Goal: Task Accomplishment & Management: Use online tool/utility

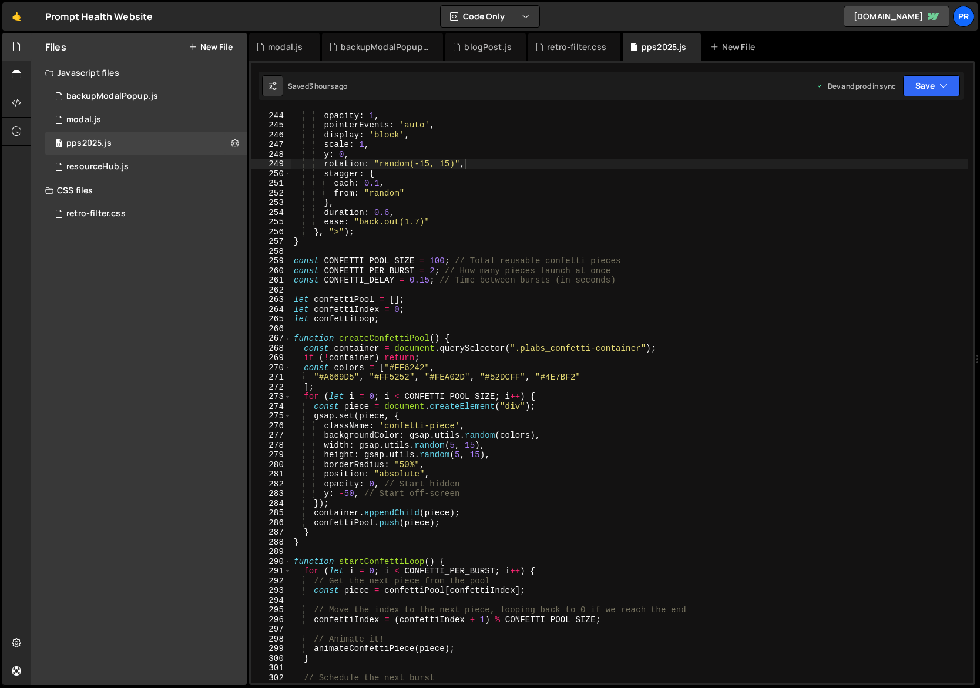
scroll to position [2352, 0]
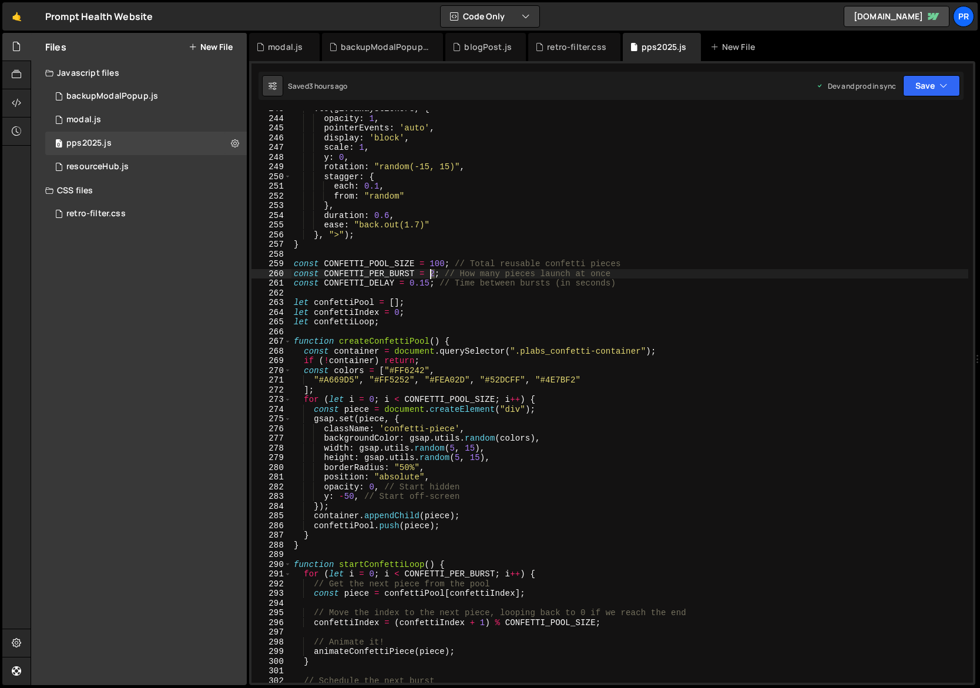
click at [429, 273] on div ". to ( giveawayStickers , { opacity : 1 , pointerEvents : 'auto' , display : 'b…" at bounding box center [629, 399] width 677 height 591
click at [500, 263] on div ". to ( giveawayStickers , { opacity : 1 , pointerEvents : 'auto' , display : 'b…" at bounding box center [629, 399] width 677 height 591
type textarea "const CONFETTI_POOL_SIZE = 100; // Total reusable confetti pieces"
click at [924, 92] on button "Save" at bounding box center [931, 85] width 57 height 21
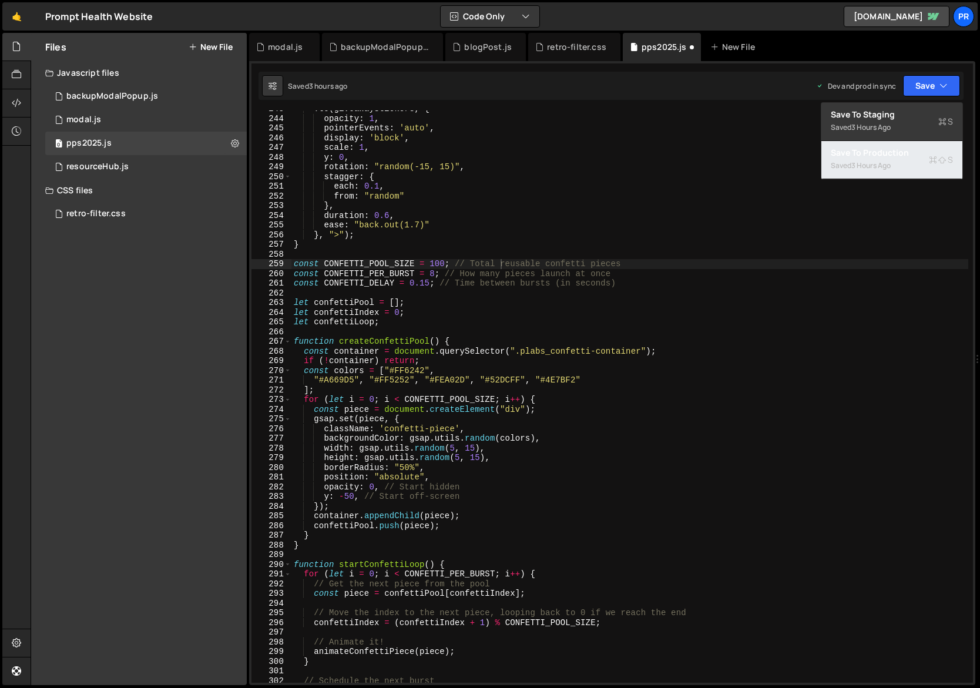
click at [890, 161] on div "3 hours ago" at bounding box center [870, 165] width 39 height 10
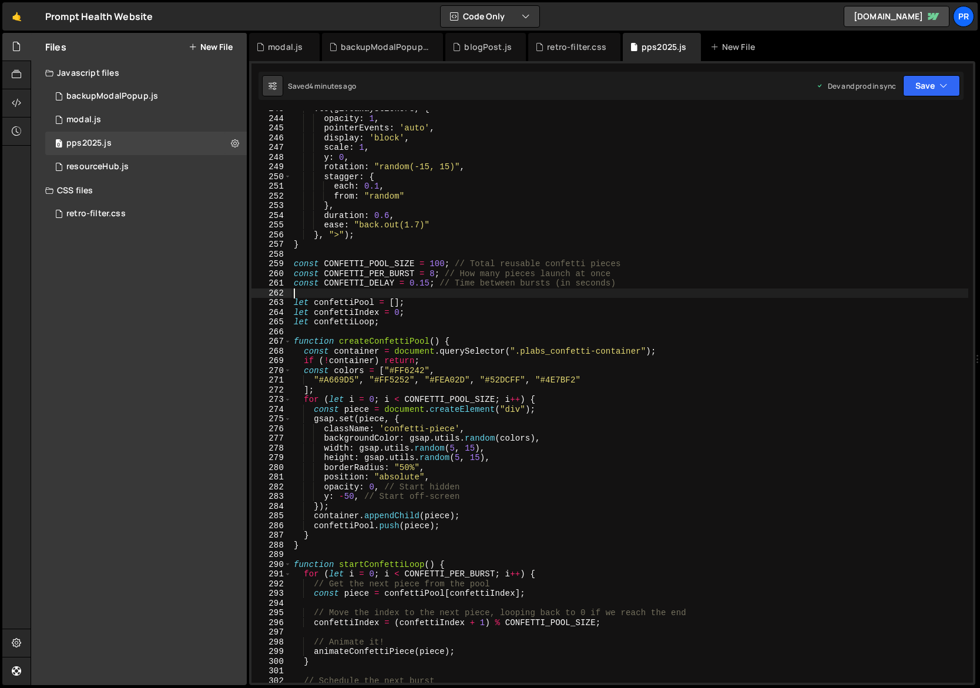
click at [430, 294] on div ". to ( giveawayStickers , { opacity : 1 , pointerEvents : 'auto' , display : 'b…" at bounding box center [629, 399] width 677 height 591
click at [435, 263] on div ". to ( giveawayStickers , { opacity : 1 , pointerEvents : 'auto' , display : 'b…" at bounding box center [629, 399] width 677 height 591
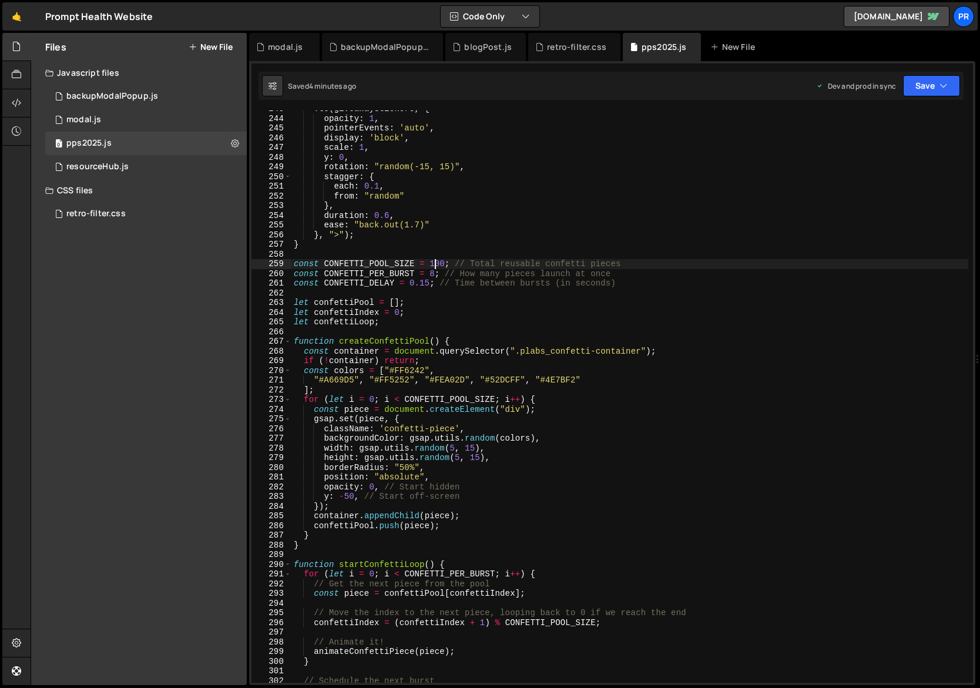
click at [435, 263] on div ". to ( giveawayStickers , { opacity : 1 , pointerEvents : 'auto' , display : 'b…" at bounding box center [629, 399] width 677 height 591
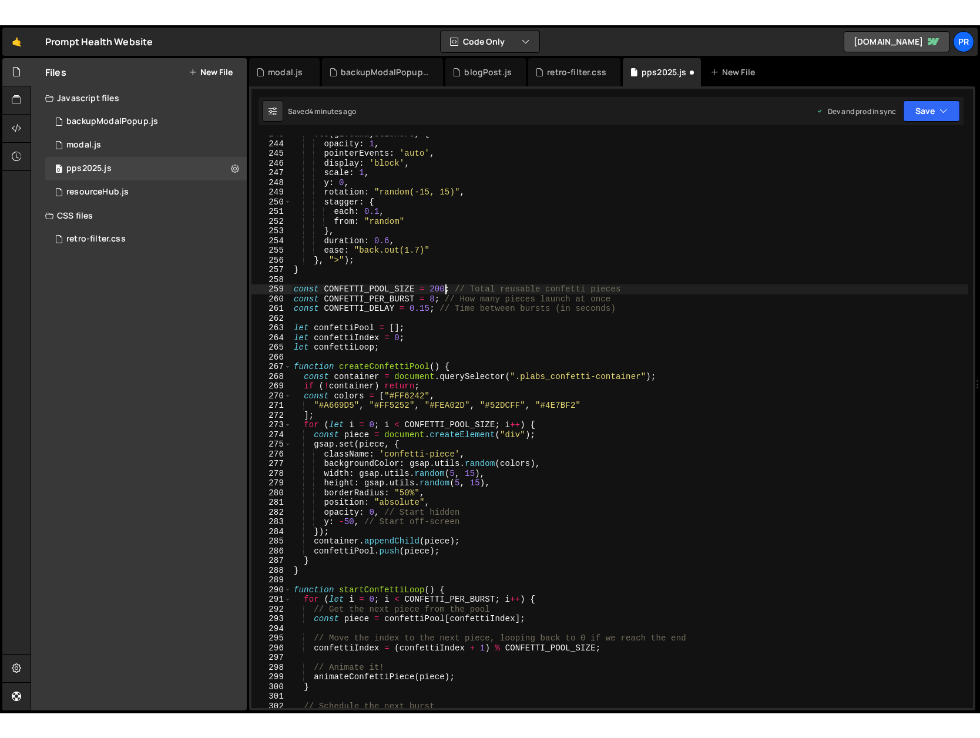
scroll to position [0, 10]
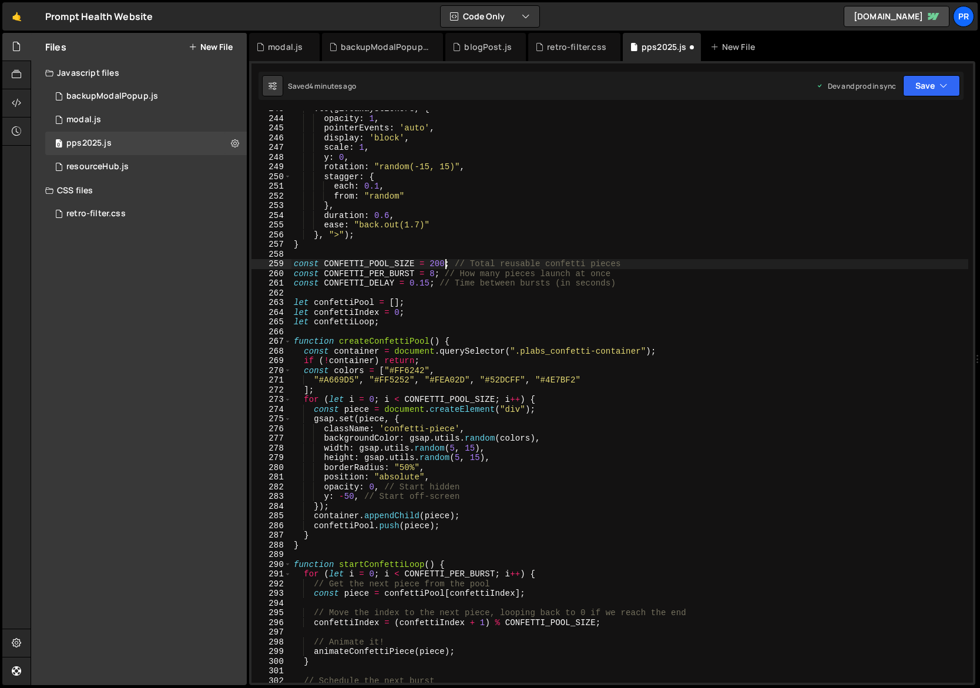
click at [589, 275] on div ". to ( giveawayStickers , { opacity : 1 , pointerEvents : 'auto' , display : 'b…" at bounding box center [629, 399] width 677 height 591
click at [426, 282] on div ". to ( giveawayStickers , { opacity : 1 , pointerEvents : 'auto' , display : 'b…" at bounding box center [629, 399] width 677 height 591
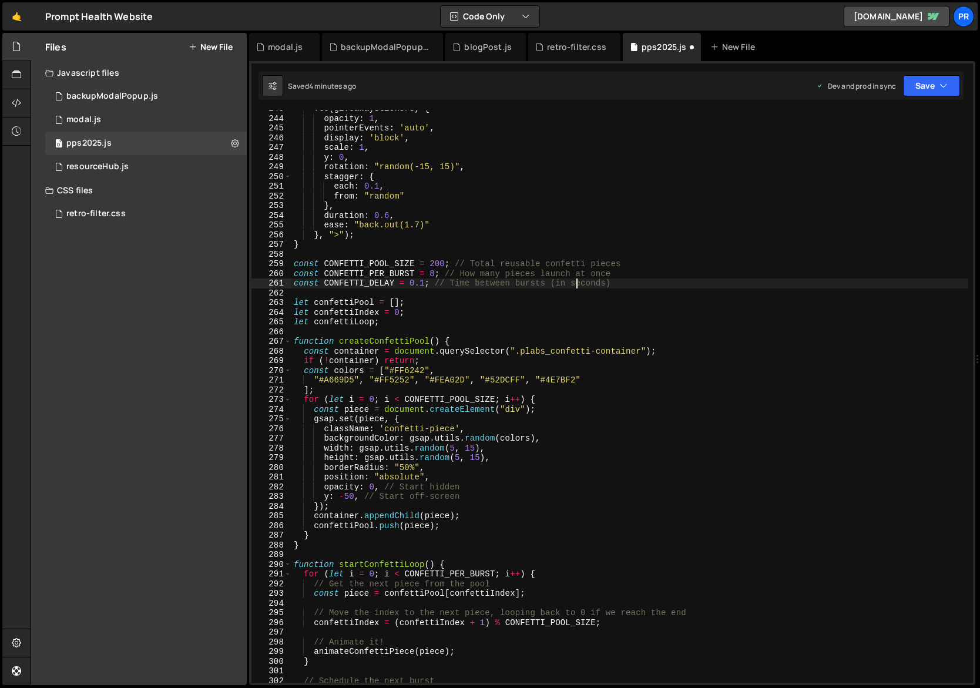
click at [574, 283] on div ". to ( giveawayStickers , { opacity : 1 , pointerEvents : 'auto' , display : 'b…" at bounding box center [629, 399] width 677 height 591
click at [912, 83] on button "Save" at bounding box center [931, 85] width 57 height 21
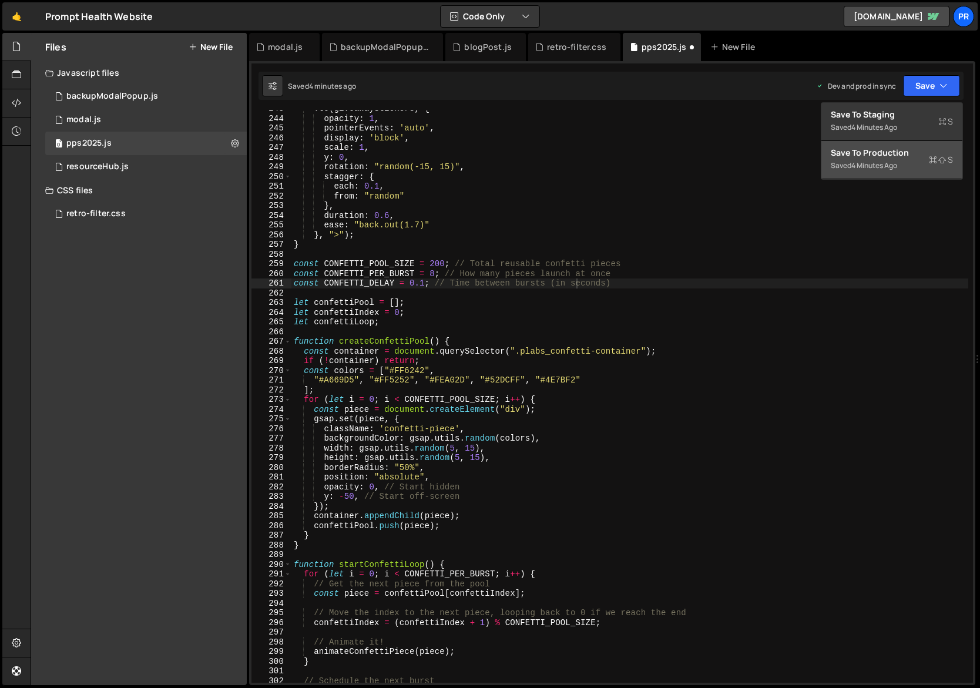
click at [870, 167] on div "4 minutes ago" at bounding box center [874, 165] width 46 height 10
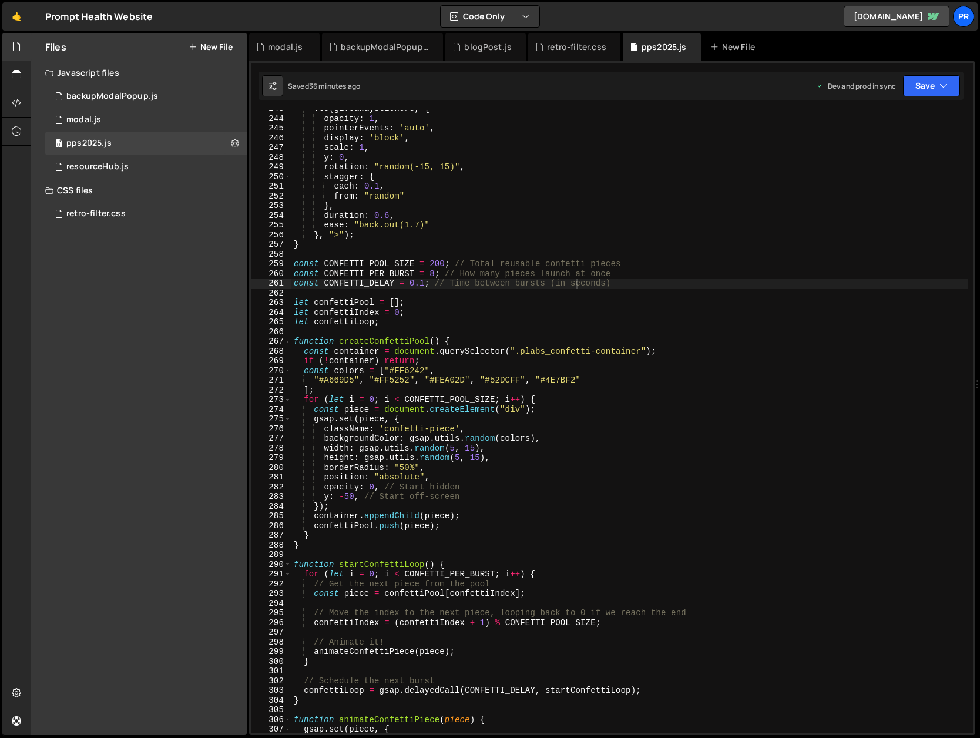
click at [494, 279] on div ". to ( giveawayStickers , { opacity : 1 , pointerEvents : 'auto' , display : 'b…" at bounding box center [629, 424] width 677 height 641
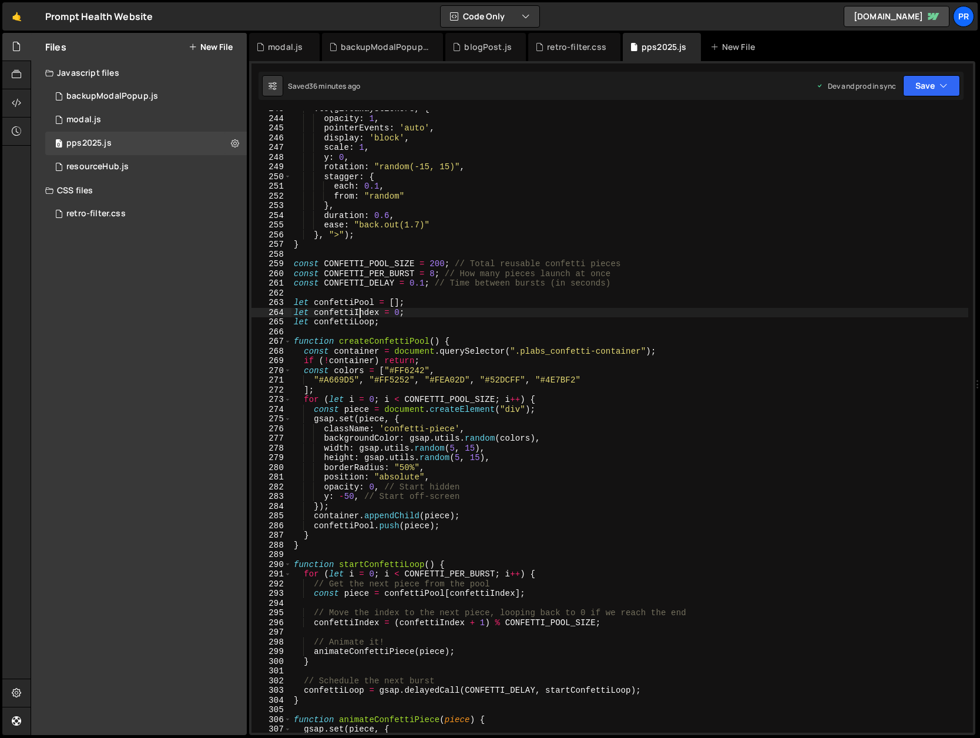
click at [358, 315] on div ". to ( giveawayStickers , { opacity : 1 , pointerEvents : 'auto' , display : 'b…" at bounding box center [629, 424] width 677 height 641
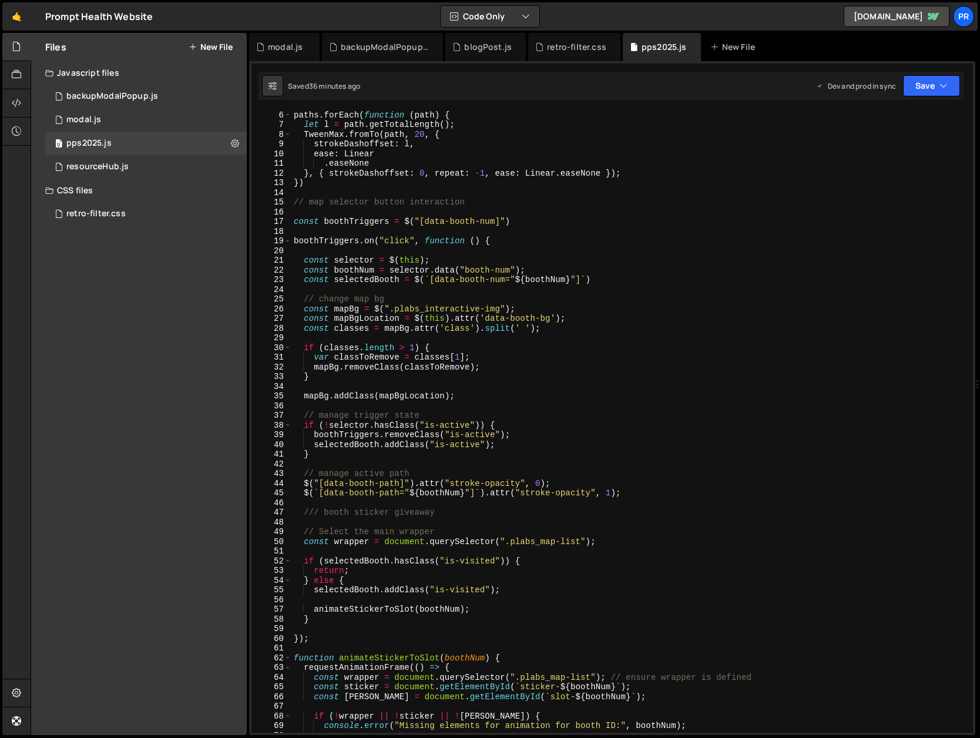
scroll to position [0, 0]
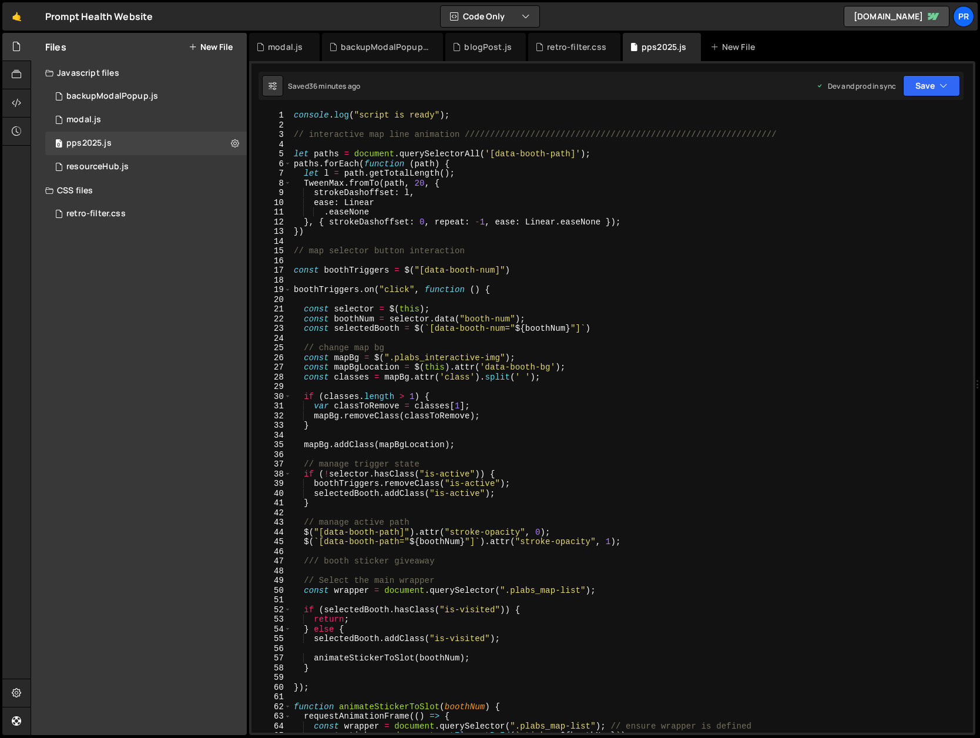
click at [310, 134] on div "console . log ( "script is ready" ) ; // interactive map line animation ///////…" at bounding box center [629, 430] width 677 height 641
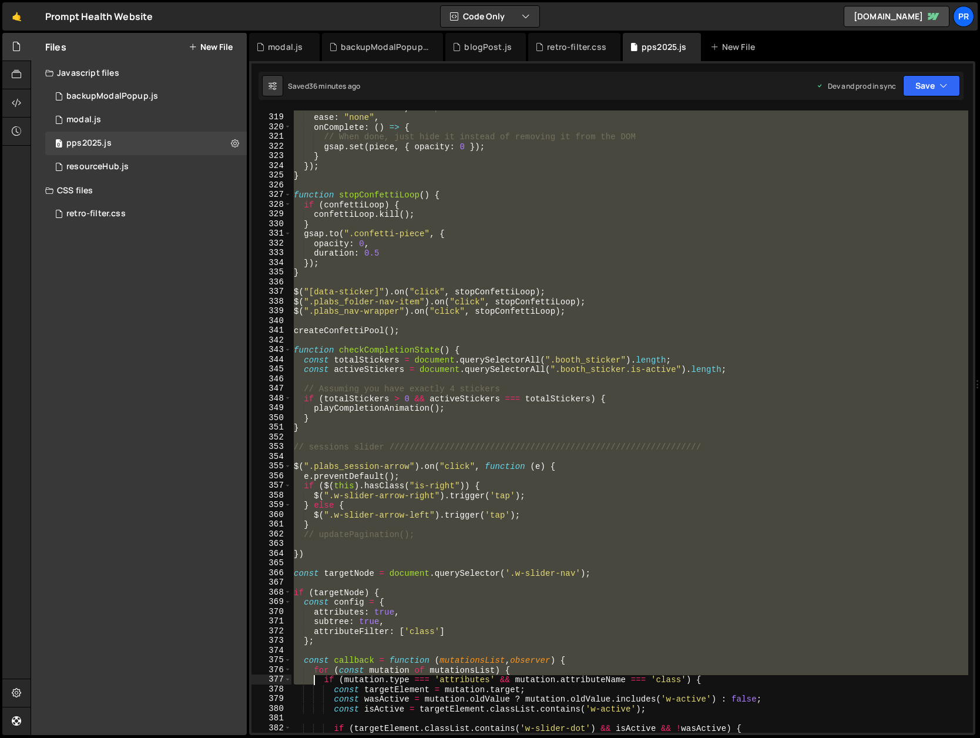
scroll to position [3080, 0]
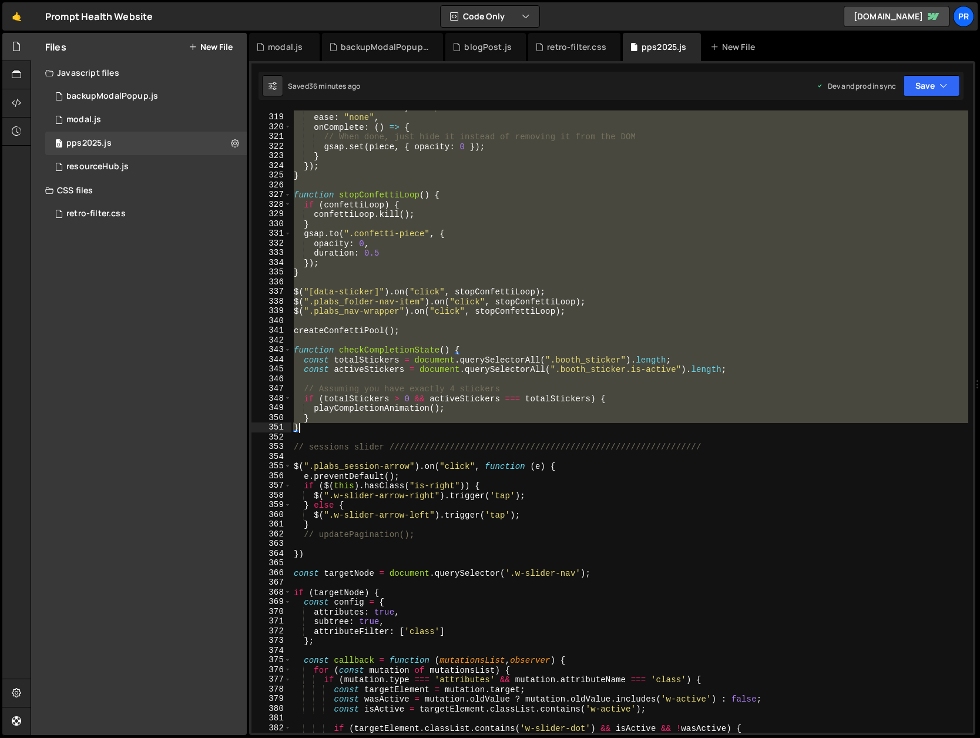
drag, startPoint x: 292, startPoint y: 273, endPoint x: 316, endPoint y: 430, distance: 159.1
click at [316, 430] on div "rotation : "+=1080" , // Spin ease : "none" , onComplete : ( ) => { // When don…" at bounding box center [629, 423] width 677 height 641
click at [325, 424] on div "rotation : "+=1080" , // Spin ease : "none" , onComplete : ( ) => { // When don…" at bounding box center [629, 421] width 677 height 622
type textarea "}"
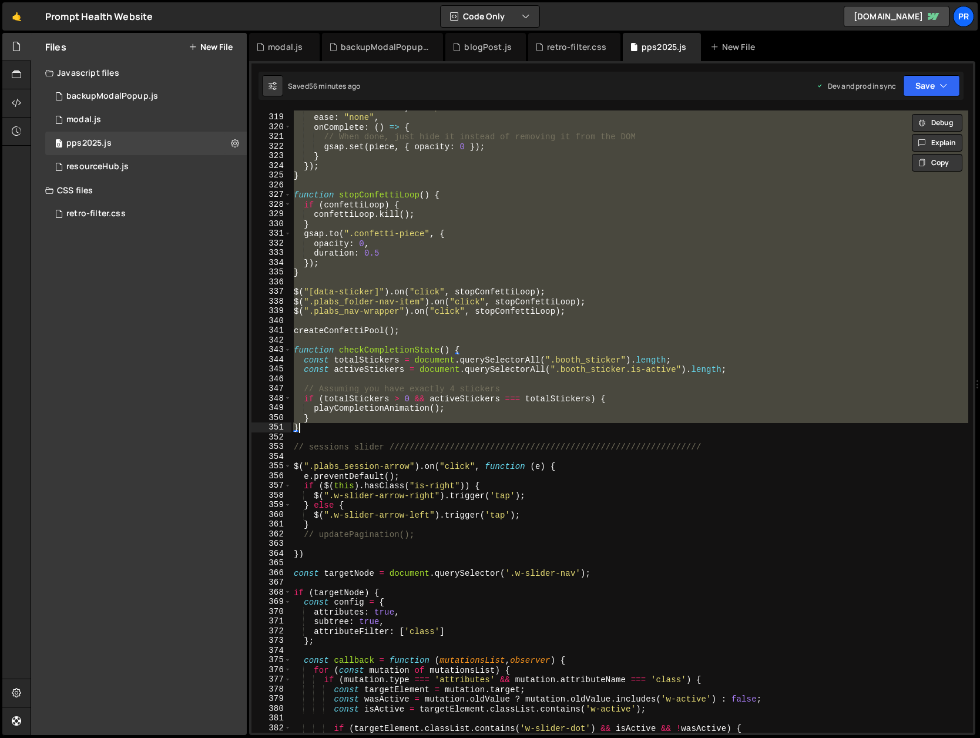
scroll to position [0, 0]
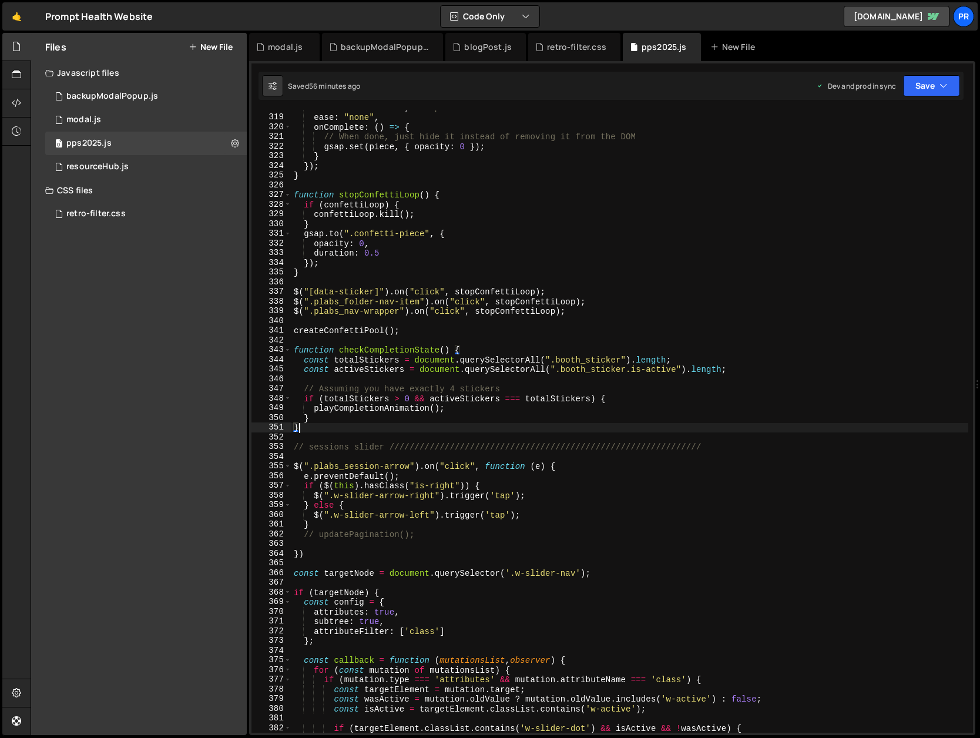
click at [322, 429] on div "rotation : "+=1080" , // Spin ease : "none" , onComplete : ( ) => { // When don…" at bounding box center [629, 423] width 677 height 641
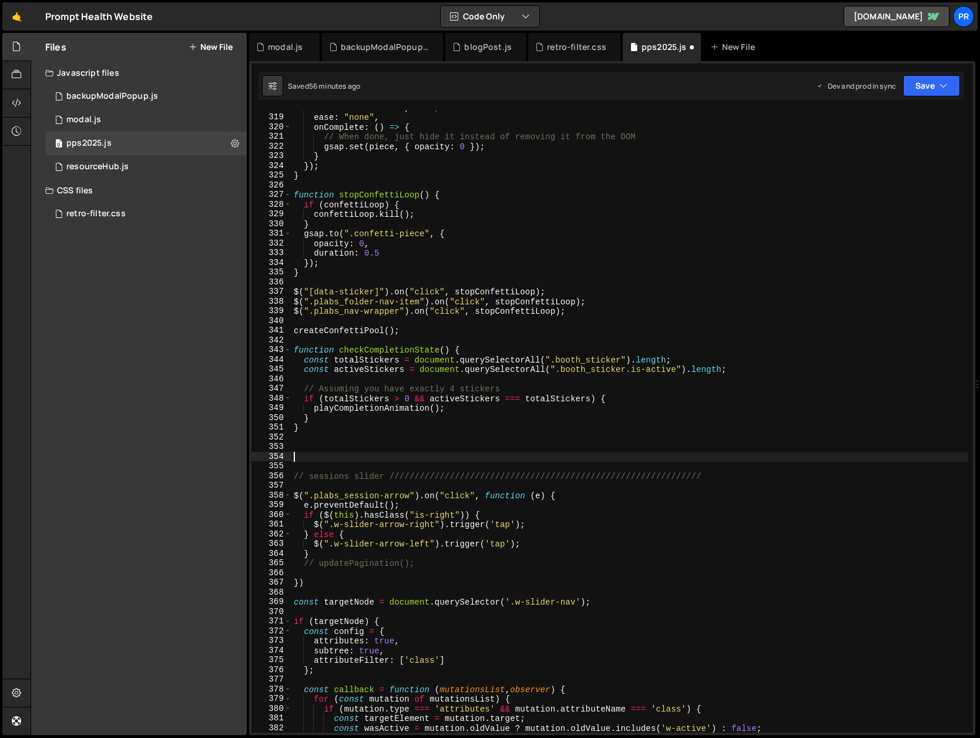
paste textarea "}"
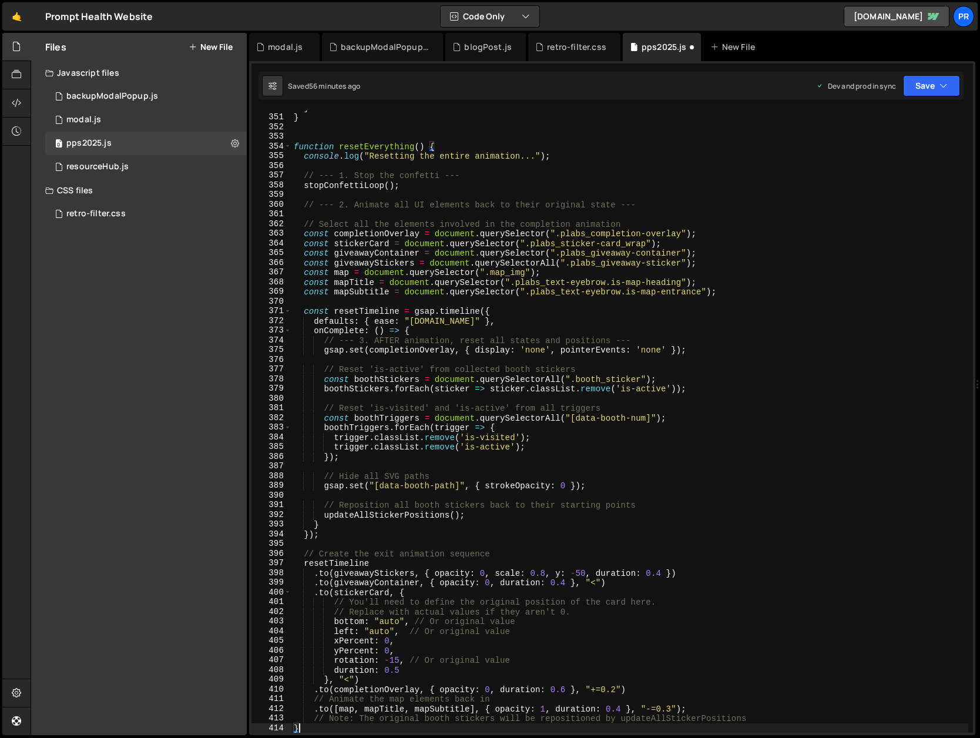
click at [366, 144] on div "} } function resetEverything ( ) { console . log ( "Resetting the entire animat…" at bounding box center [629, 423] width 677 height 641
type textarea "function resetBooth() {"
click at [463, 122] on div "} } function resetBooth ( ) { console . log ( "Resetting the entire animation..…" at bounding box center [629, 423] width 677 height 641
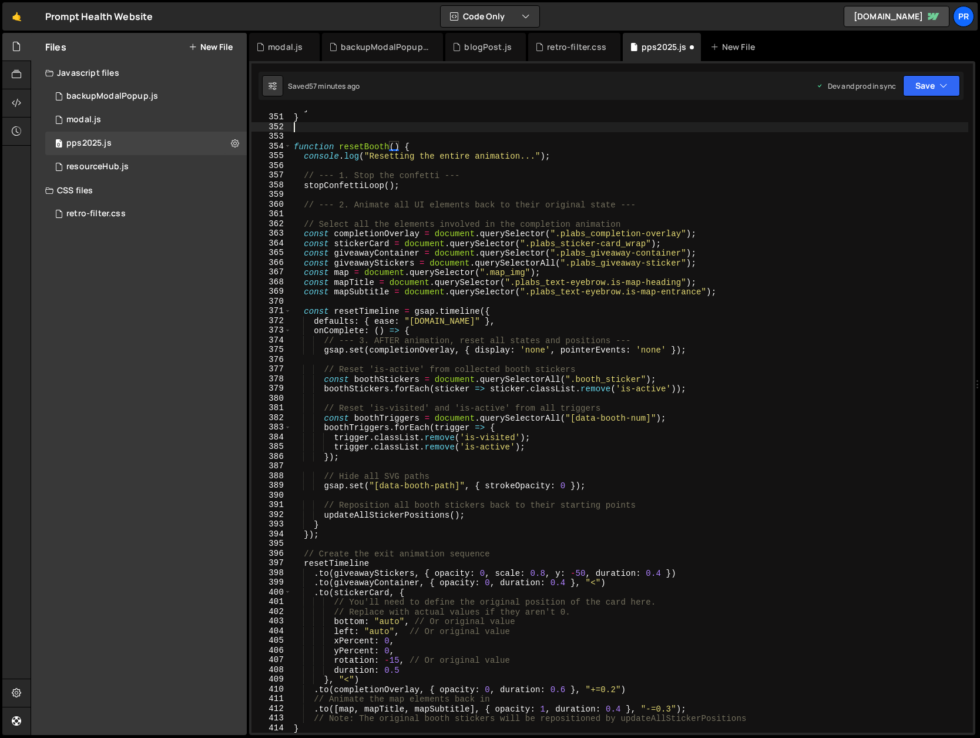
scroll to position [0, 0]
drag, startPoint x: 391, startPoint y: 146, endPoint x: 398, endPoint y: 148, distance: 7.3
click at [391, 146] on div "} } function resetBooth ( ) { console . log ( "Resetting the entire animation..…" at bounding box center [629, 423] width 677 height 641
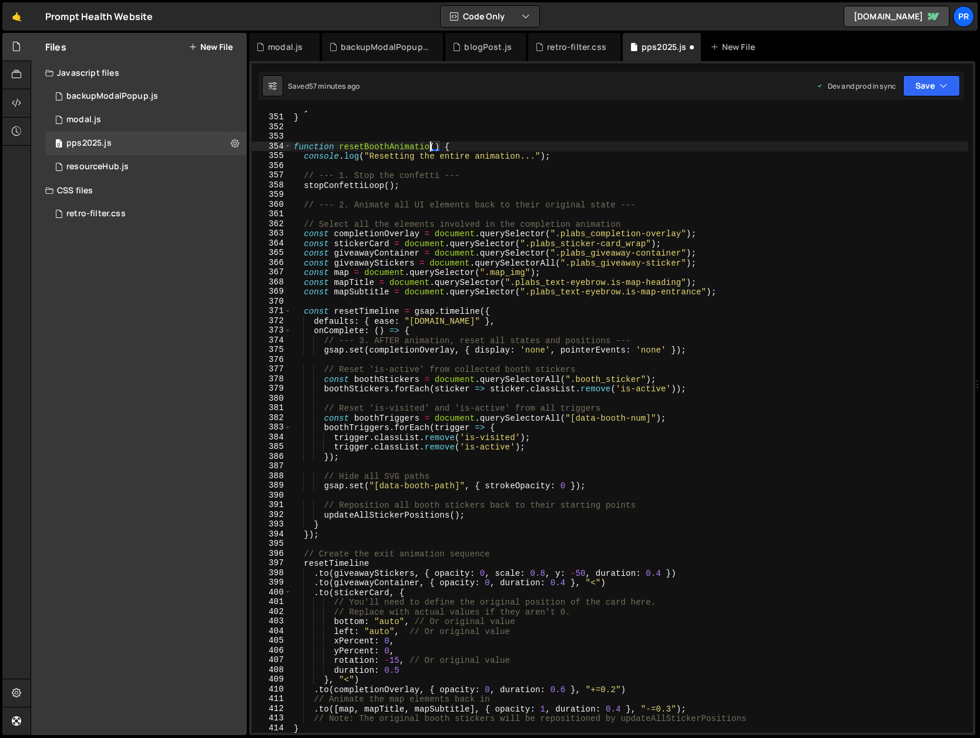
scroll to position [0, 9]
drag, startPoint x: 466, startPoint y: 174, endPoint x: 269, endPoint y: 173, distance: 196.8
click at [269, 173] on div "function resetBoothAnimation() { 350 351 352 353 354 355 356 357 358 359 360 36…" at bounding box center [611, 421] width 721 height 622
type textarea "// --- 1. Stop the confetti ---"
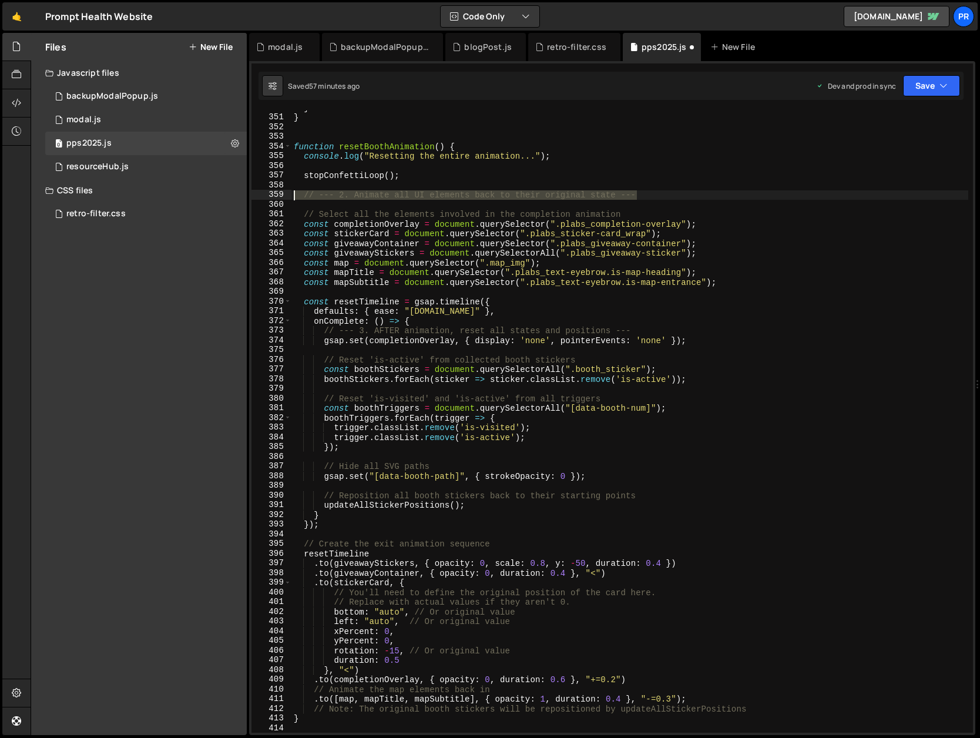
drag, startPoint x: 643, startPoint y: 196, endPoint x: 265, endPoint y: 192, distance: 378.2
click at [265, 192] on div "350 351 352 353 354 355 356 357 358 359 360 361 362 363 364 365 366 367 368 369…" at bounding box center [611, 421] width 721 height 622
type textarea "// --- 2. Animate all UI elements back to their original state ---"
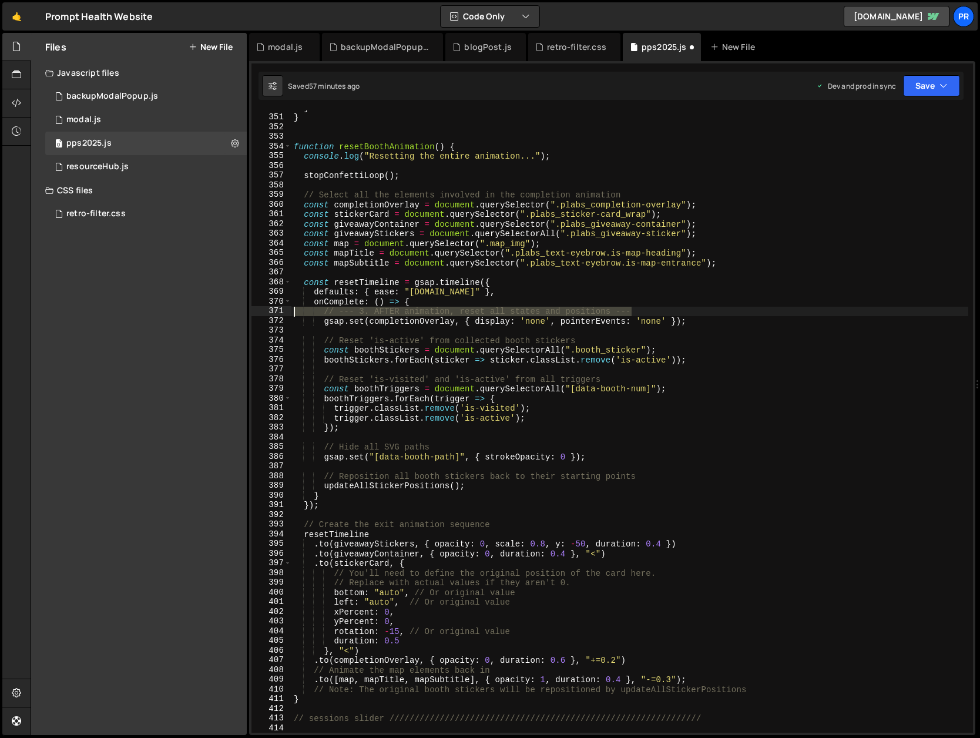
drag, startPoint x: 646, startPoint y: 311, endPoint x: 251, endPoint y: 312, distance: 394.7
click at [251, 312] on div "stopConfettiLoop(); 350 351 352 353 354 355 356 357 358 359 360 361 362 363 364…" at bounding box center [611, 421] width 721 height 622
type textarea "// --- 3. AFTER animation, reset all states and positions ---"
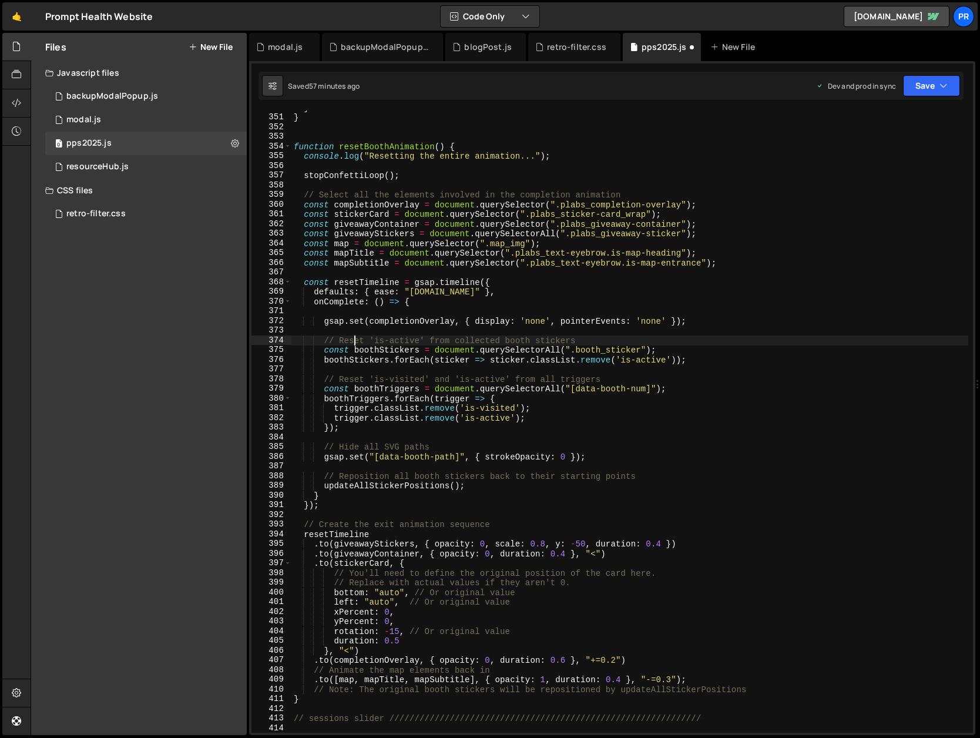
click at [352, 340] on div "} } function resetBoothAnimation ( ) { console . log ( "Resetting the entire an…" at bounding box center [629, 423] width 677 height 641
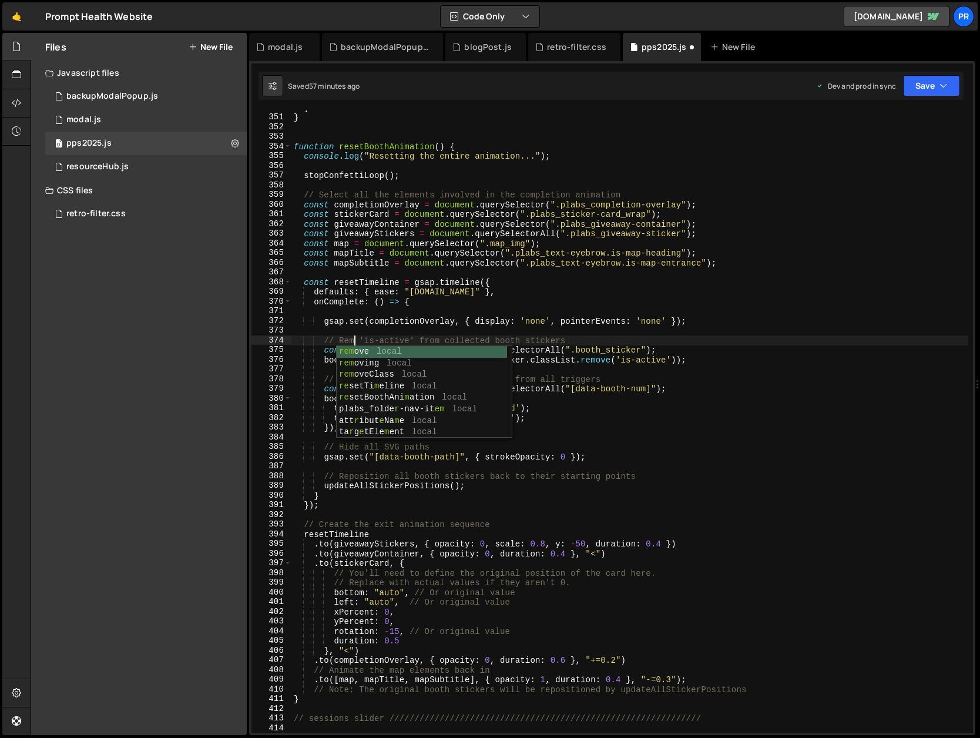
scroll to position [0, 5]
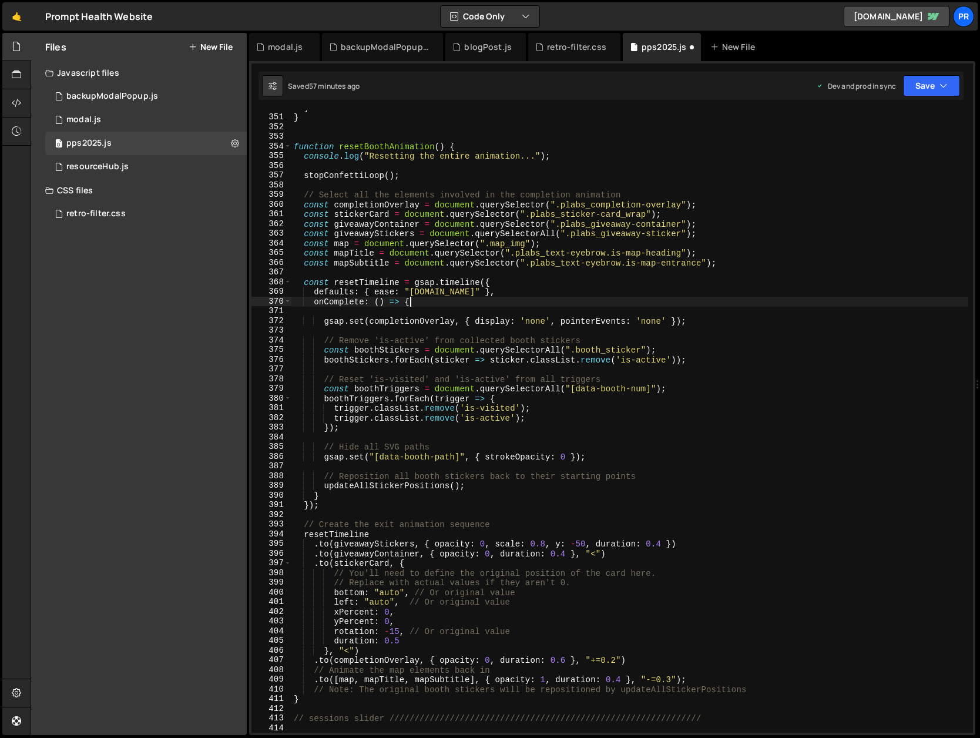
click at [438, 302] on div "} } function resetBoothAnimation ( ) { console . log ( "Resetting the entire an…" at bounding box center [629, 423] width 677 height 641
type textarea "onComplete: () => {"
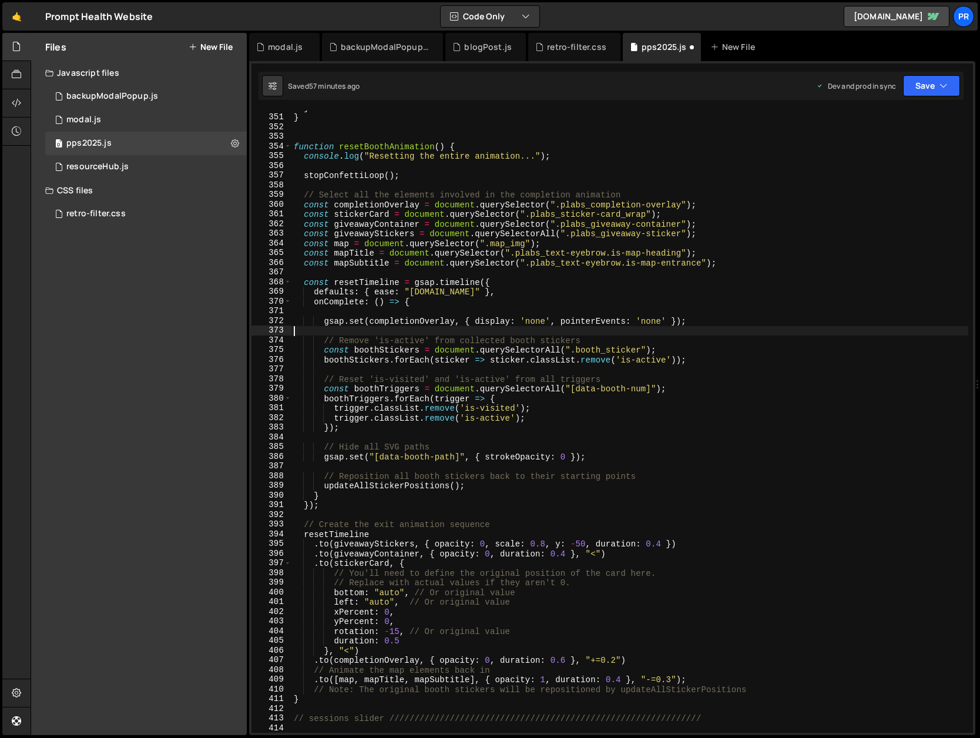
click at [475, 335] on div "} } function resetBoothAnimation ( ) { console . log ( "Resetting the entire an…" at bounding box center [629, 423] width 677 height 641
click at [476, 340] on div "} } function resetBoothAnimation ( ) { console . log ( "Resetting the entire an…" at bounding box center [629, 423] width 677 height 641
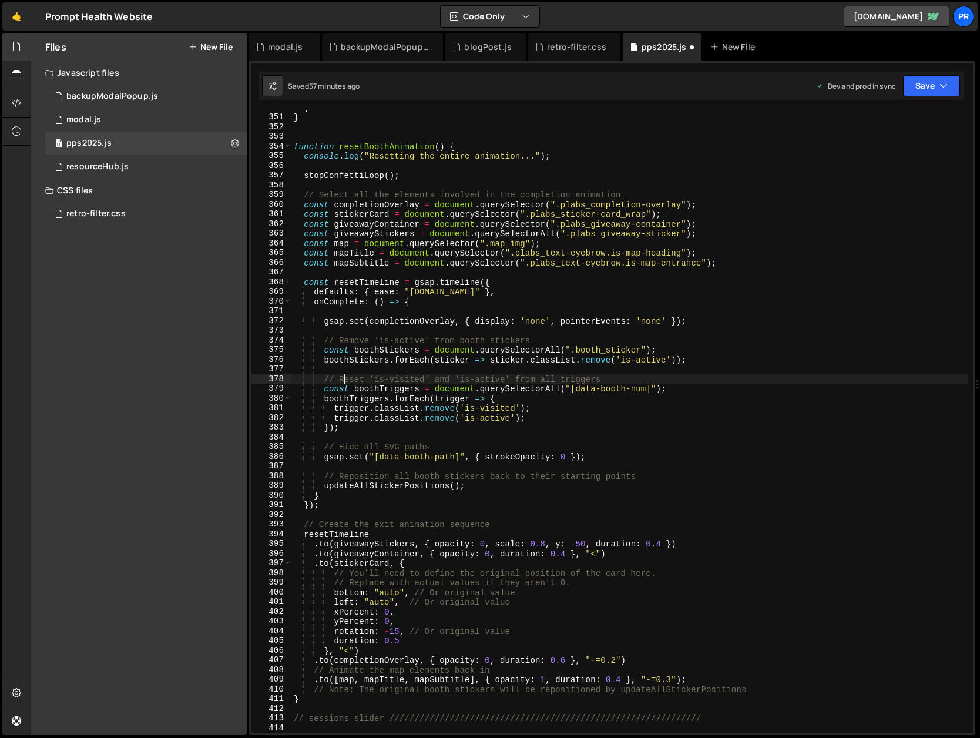
click at [345, 379] on div "} } function resetBoothAnimation ( ) { console . log ( "Resetting the entire an…" at bounding box center [629, 423] width 677 height 641
click at [527, 324] on div "} } function resetBoothAnimation ( ) { console . log ( "Resetting the entire an…" at bounding box center [629, 423] width 677 height 641
click at [434, 446] on div "} } function resetBoothAnimation ( ) { console . log ( "Resetting the entire an…" at bounding box center [629, 423] width 677 height 641
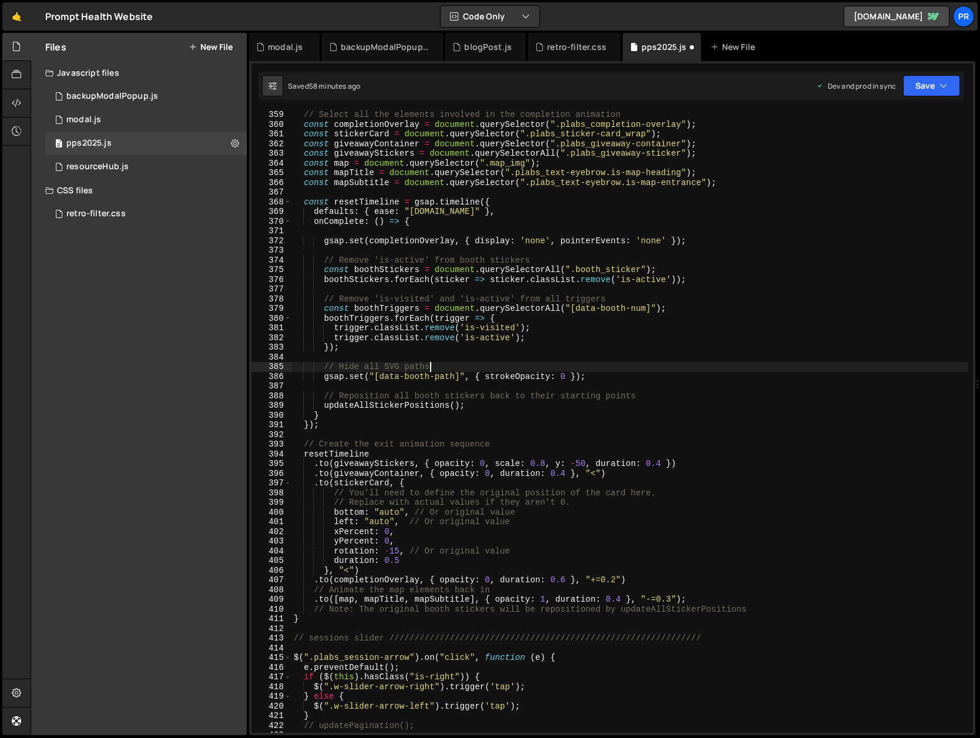
scroll to position [3486, 0]
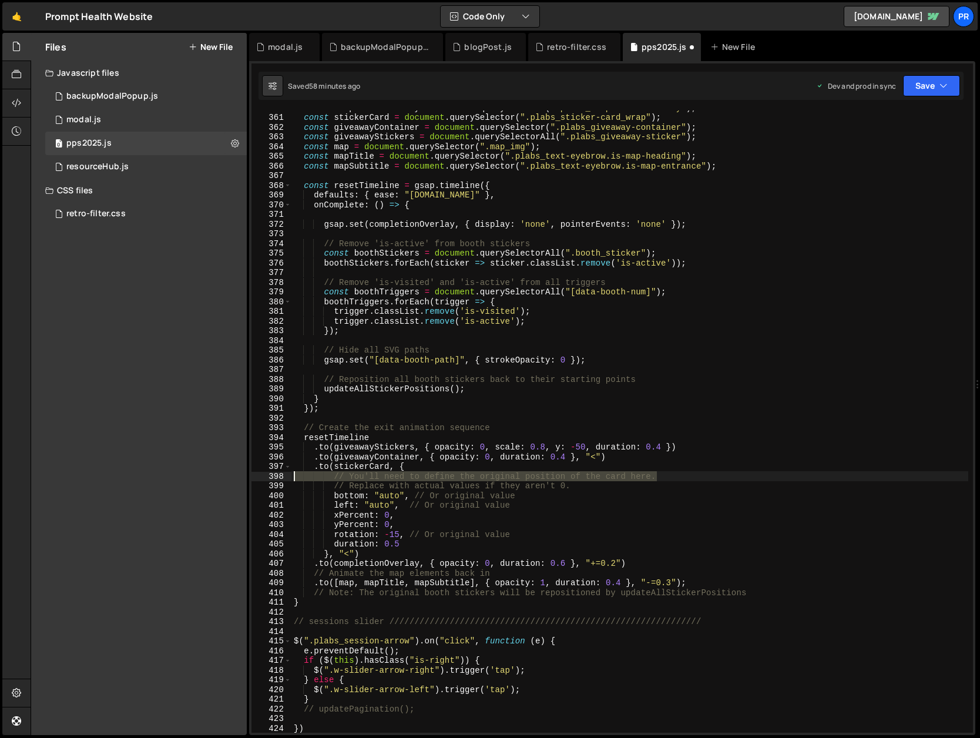
drag, startPoint x: 673, startPoint y: 475, endPoint x: 280, endPoint y: 478, distance: 393.5
click at [280, 478] on div "// Hide all SVG paths 360 361 362 363 364 365 366 367 368 369 370 371 372 373 3…" at bounding box center [611, 421] width 721 height 622
type textarea "// You'll need to define the original position of the card here."
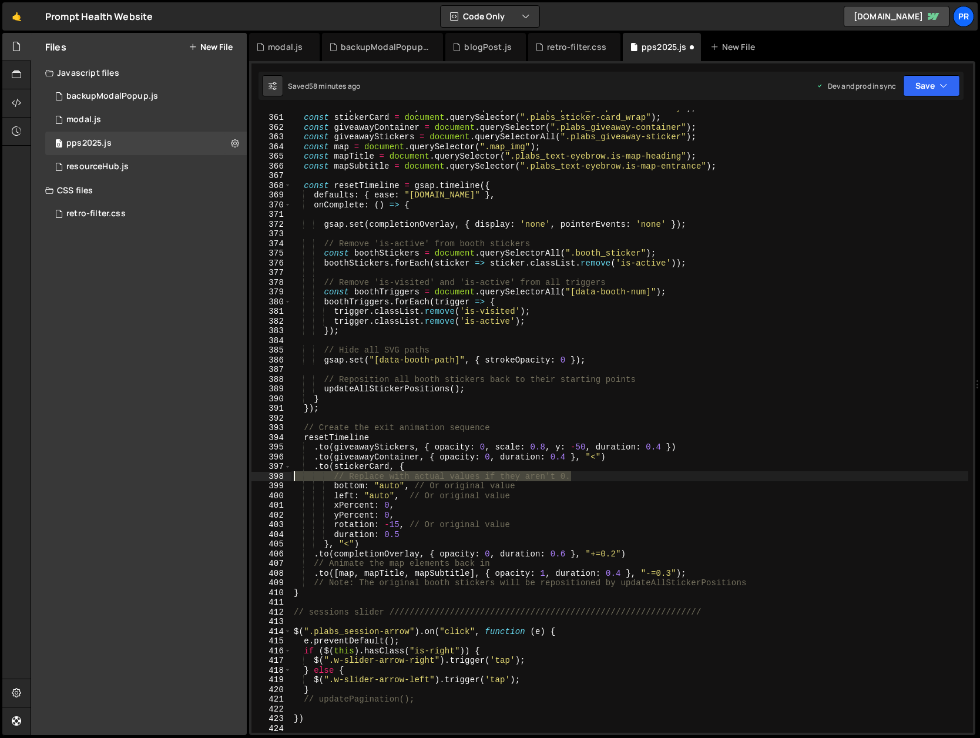
drag, startPoint x: 577, startPoint y: 477, endPoint x: 268, endPoint y: 472, distance: 309.0
click at [268, 472] on div ".to(stickerCard, { 360 361 362 363 364 365 366 367 368 369 370 371 372 373 374 …" at bounding box center [611, 421] width 721 height 622
type textarea "// Replace with actual values if they aren't 0."
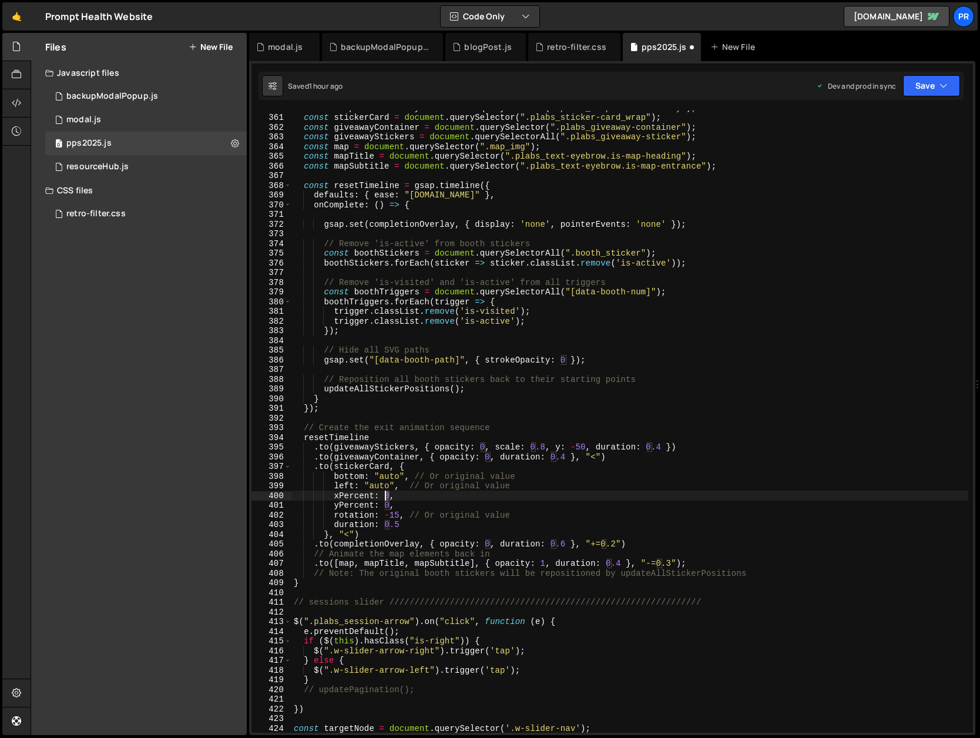
click at [385, 495] on div "const completionOverlay = document . querySelector ( ".plabs_completion-overlay…" at bounding box center [629, 423] width 677 height 641
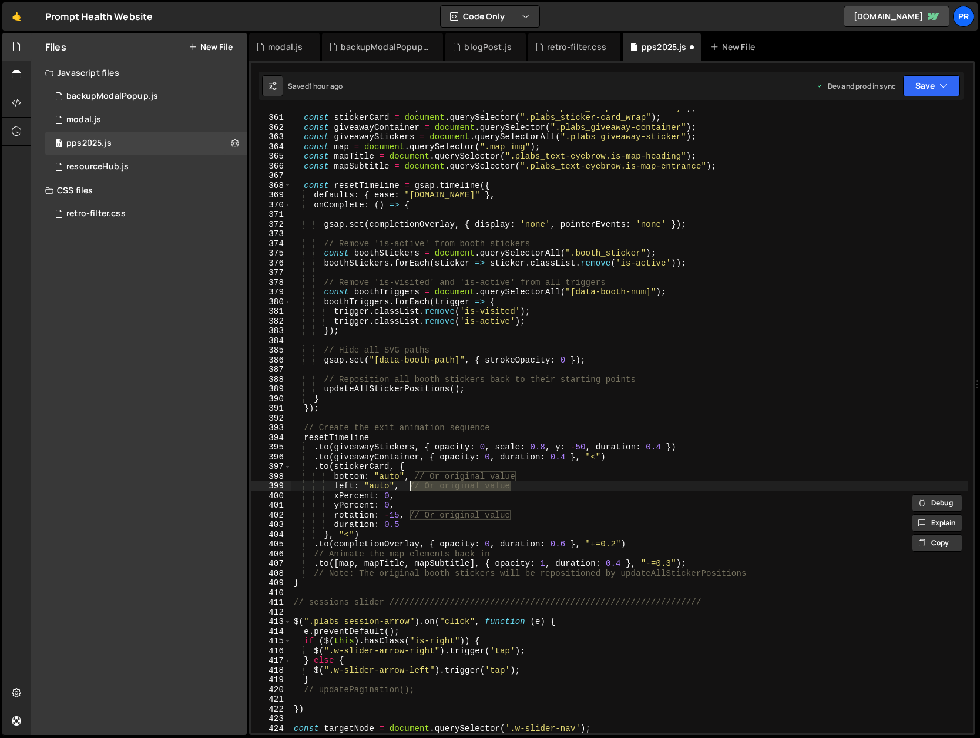
drag, startPoint x: 517, startPoint y: 486, endPoint x: 399, endPoint y: 484, distance: 118.1
click at [399, 484] on div "const completionOverlay = document . querySelector ( ".plabs_completion-overlay…" at bounding box center [629, 423] width 677 height 641
drag, startPoint x: 525, startPoint y: 475, endPoint x: 410, endPoint y: 477, distance: 115.1
click at [410, 477] on div "const completionOverlay = document . querySelector ( ".plabs_completion-overlay…" at bounding box center [629, 423] width 677 height 641
click at [389, 476] on div "const completionOverlay = document . querySelector ( ".plabs_completion-overlay…" at bounding box center [629, 423] width 677 height 641
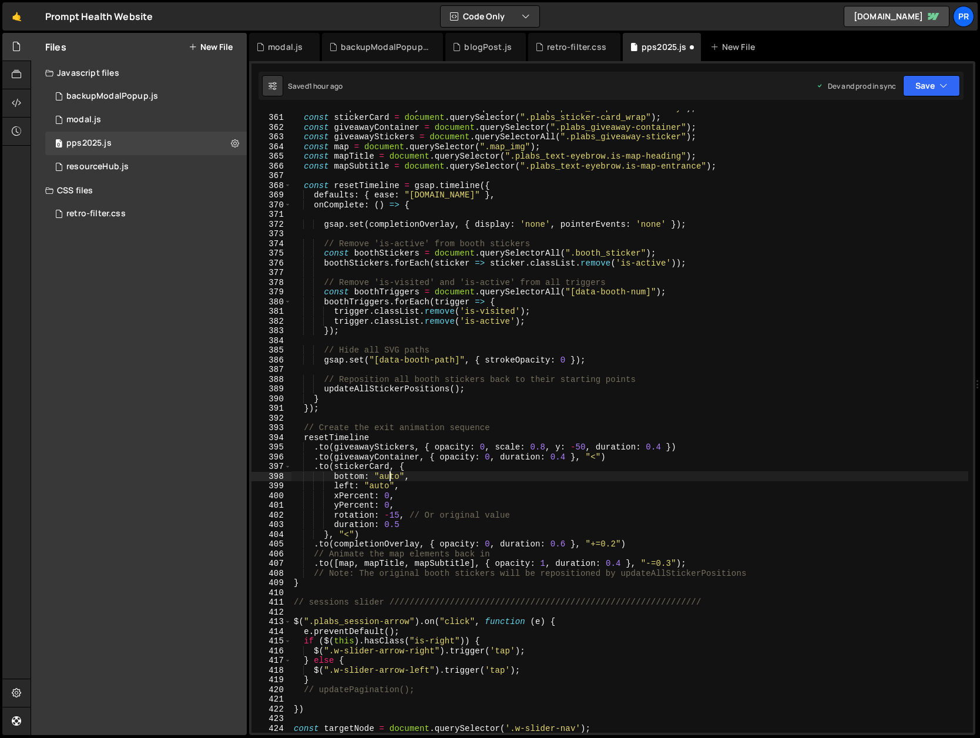
click at [389, 476] on div "const completionOverlay = document . querySelector ( ".plabs_completion-overlay…" at bounding box center [629, 423] width 677 height 641
drag, startPoint x: 369, startPoint y: 484, endPoint x: 389, endPoint y: 484, distance: 20.0
click at [389, 484] on div "const completionOverlay = document . querySelector ( ".plabs_completion-overlay…" at bounding box center [629, 423] width 677 height 641
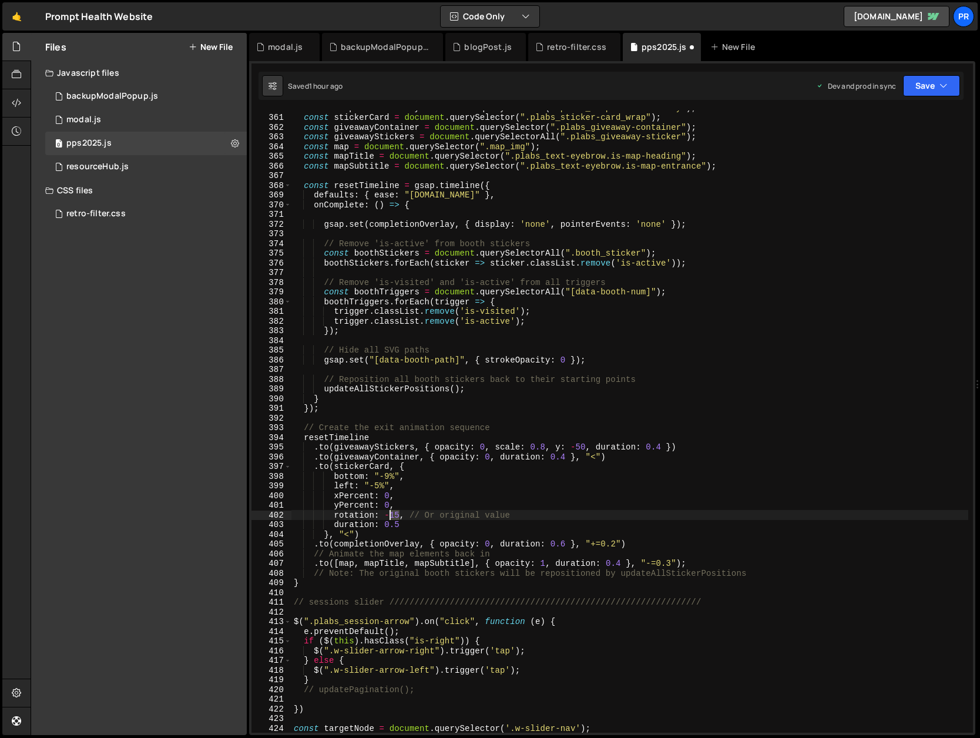
drag, startPoint x: 398, startPoint y: 513, endPoint x: 391, endPoint y: 514, distance: 7.7
click at [391, 514] on div "const completionOverlay = document . querySelector ( ".plabs_completion-overlay…" at bounding box center [629, 423] width 677 height 641
drag, startPoint x: 510, startPoint y: 513, endPoint x: 403, endPoint y: 513, distance: 107.5
click at [403, 513] on div "const completionOverlay = document . querySelector ( ".plabs_completion-overlay…" at bounding box center [629, 423] width 677 height 641
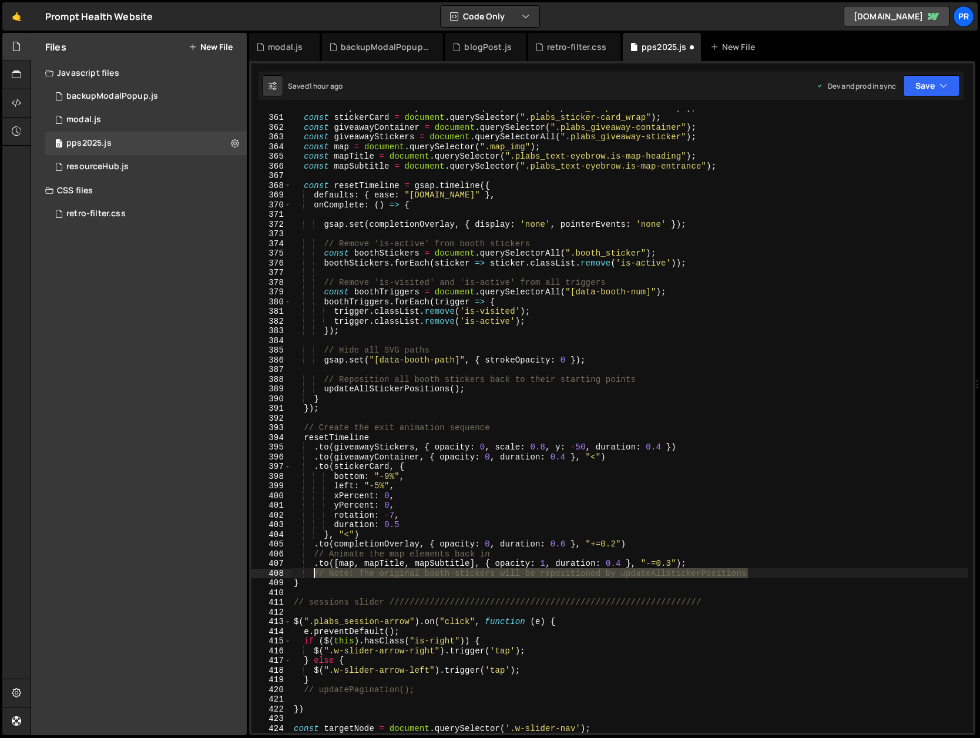
drag, startPoint x: 748, startPoint y: 573, endPoint x: 314, endPoint y: 572, distance: 433.4
click at [314, 572] on div "const completionOverlay = document . querySelector ( ".plabs_completion-overlay…" at bounding box center [629, 423] width 677 height 641
type textarea "// Note: The original booth stickers will be repositioned by updateAllStickerPo…"
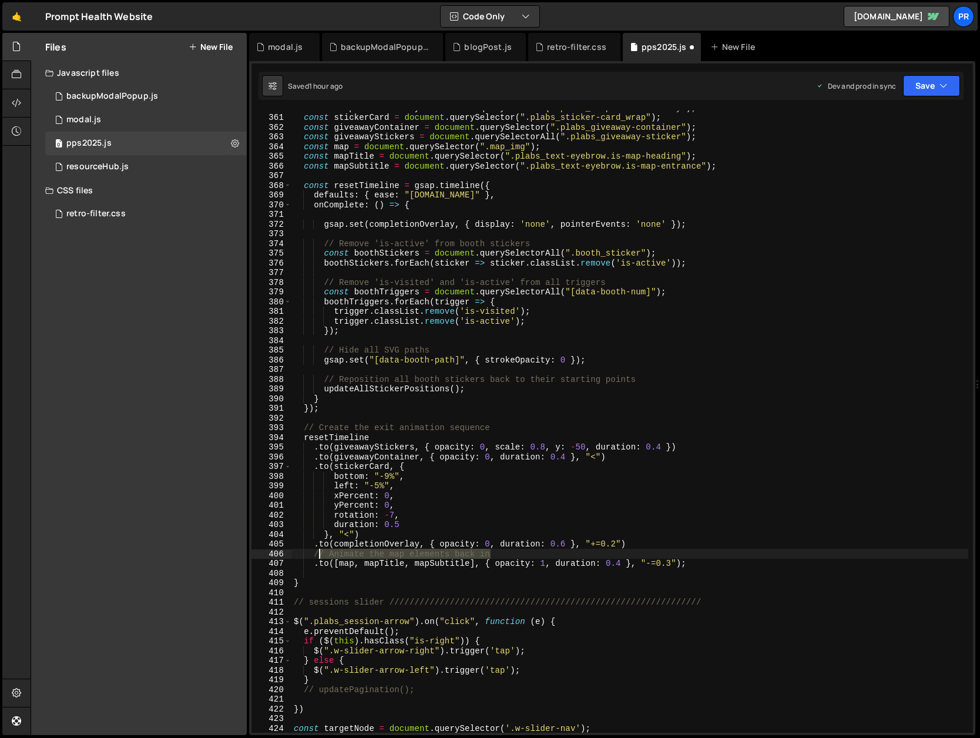
drag, startPoint x: 433, startPoint y: 551, endPoint x: 315, endPoint y: 551, distance: 118.6
click at [315, 551] on div "const completionOverlay = document . querySelector ( ".plabs_completion-overlay…" at bounding box center [629, 423] width 677 height 641
type textarea "// Animate the map elements back in"
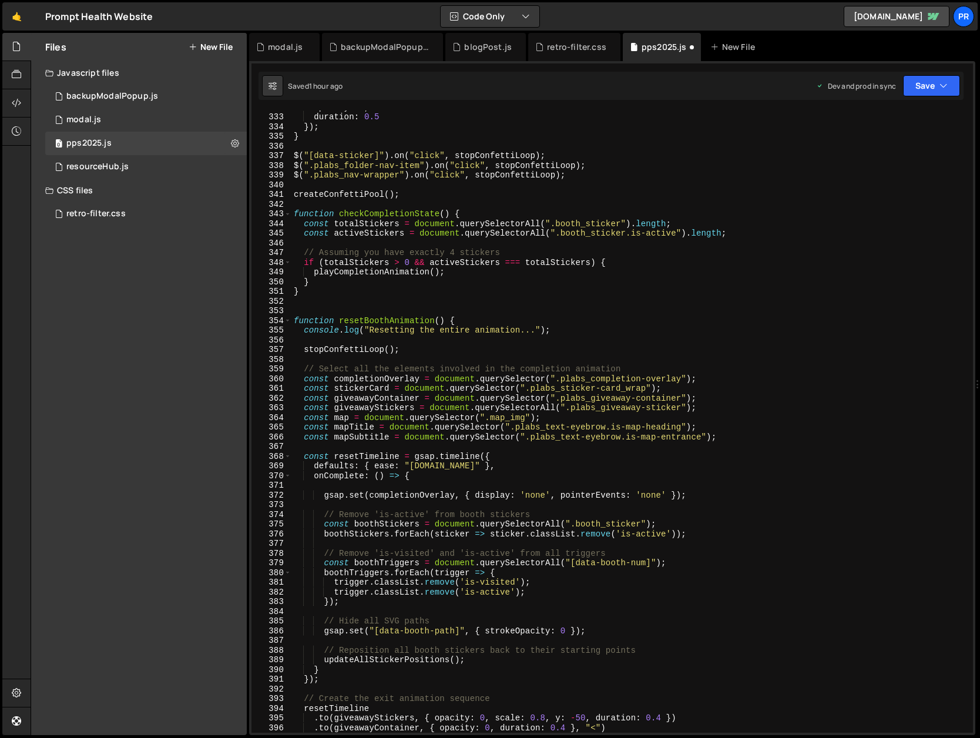
scroll to position [3213, 0]
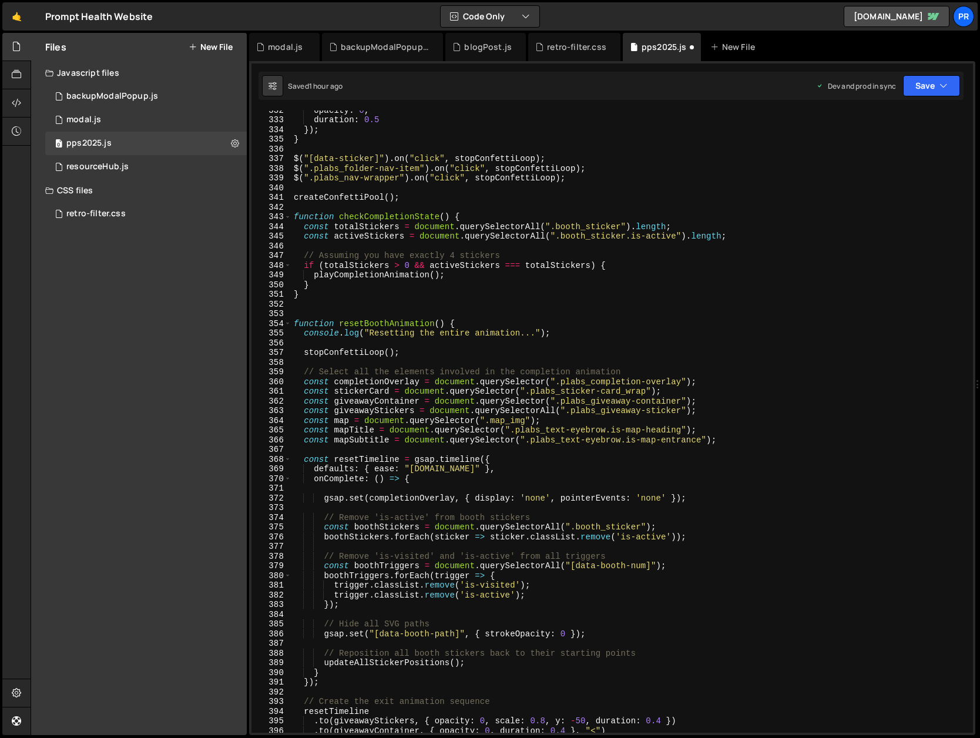
click at [388, 321] on div "opacity : 0 , duration : 0.5 }) ; } $ ( "[data-sticker]" ) . on ( "click" , sto…" at bounding box center [629, 425] width 677 height 641
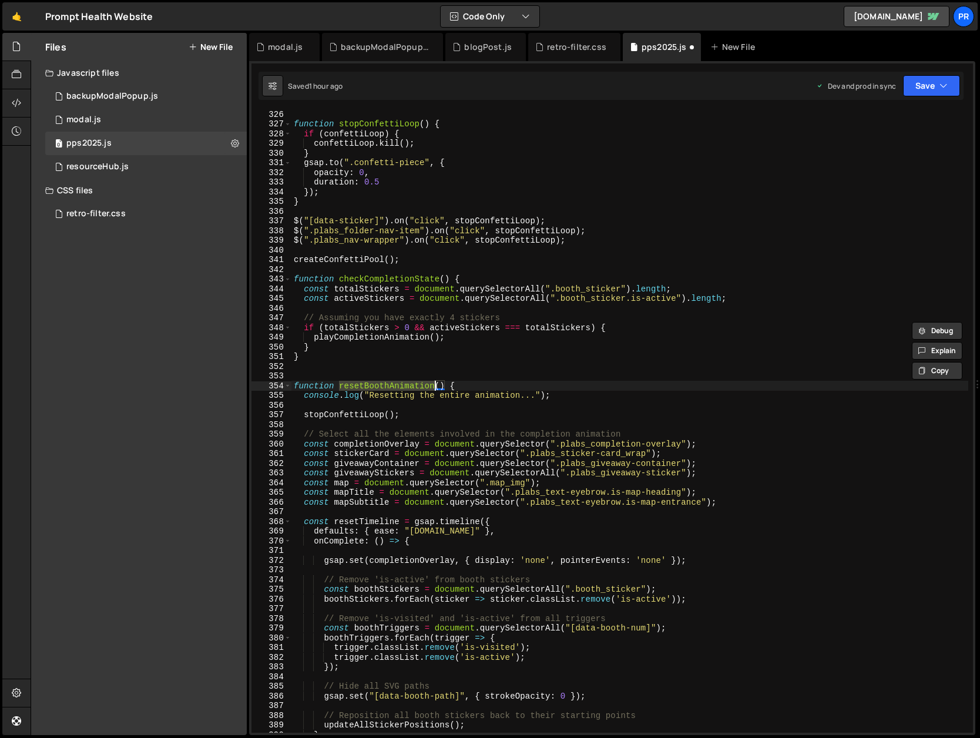
click at [486, 218] on div "function stopConfettiLoop ( ) { if ( confettiLoop ) { confettiLoop . kill ( ) ;…" at bounding box center [629, 429] width 677 height 641
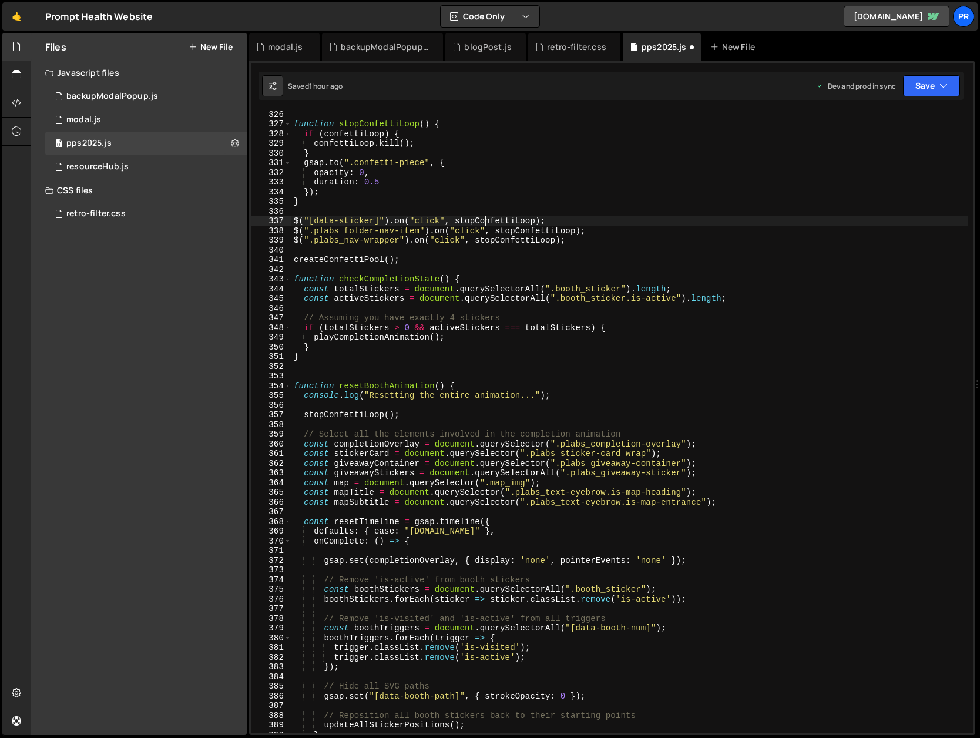
click at [486, 218] on div "function stopConfettiLoop ( ) { if ( confettiLoop ) { confettiLoop . kill ( ) ;…" at bounding box center [629, 429] width 677 height 641
paste textarea "resetBoothAnimation"
click at [523, 230] on div "function stopConfettiLoop ( ) { if ( confettiLoop ) { confettiLoop . kill ( ) ;…" at bounding box center [629, 429] width 677 height 641
paste textarea "resetBoothAnimation"
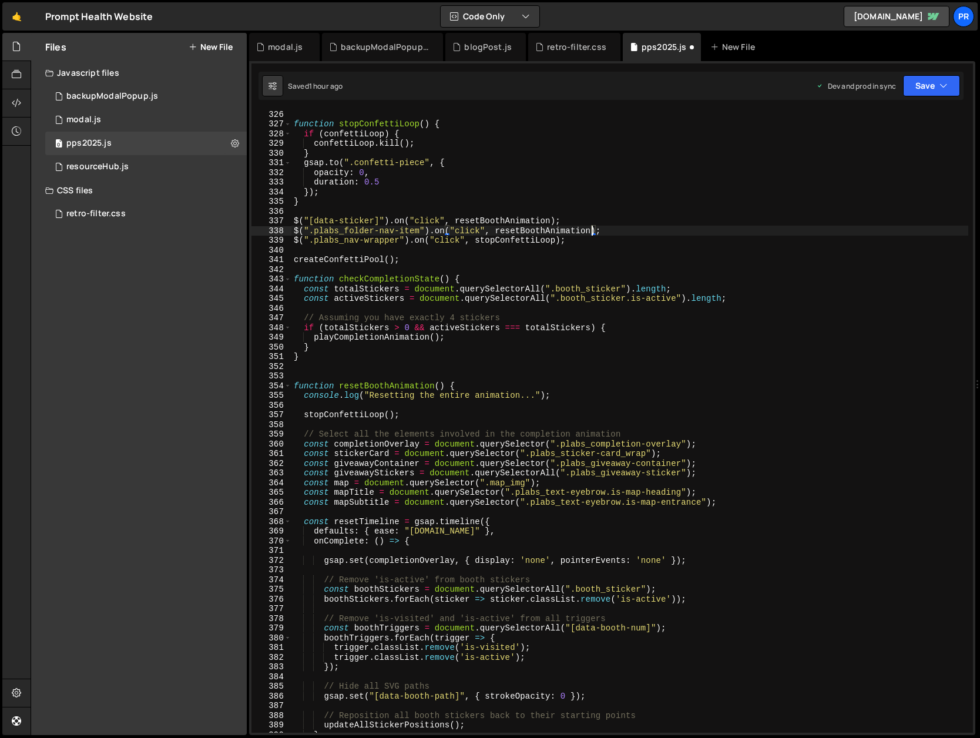
click at [517, 240] on div "function stopConfettiLoop ( ) { if ( confettiLoop ) { confettiLoop . kill ( ) ;…" at bounding box center [629, 429] width 677 height 641
paste textarea "resetBoothAnimation"
click at [642, 236] on div "function stopConfettiLoop ( ) { if ( confettiLoop ) { confettiLoop . kill ( ) ;…" at bounding box center [629, 429] width 677 height 641
click at [924, 82] on button "Save" at bounding box center [931, 85] width 57 height 21
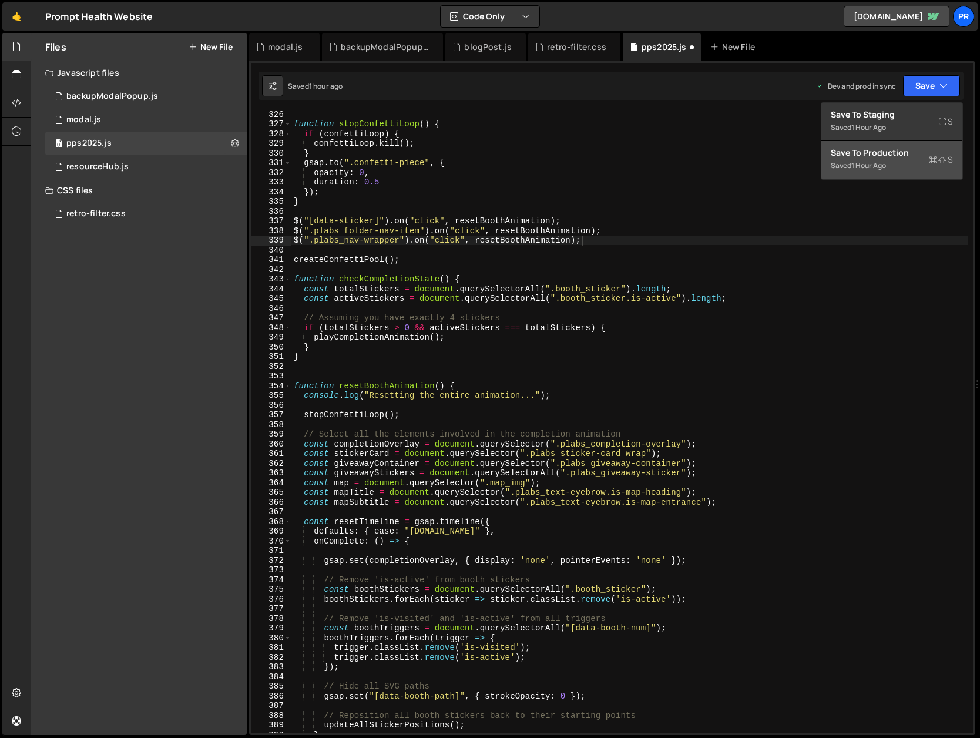
click at [902, 150] on div "Save to Production S" at bounding box center [891, 153] width 122 height 12
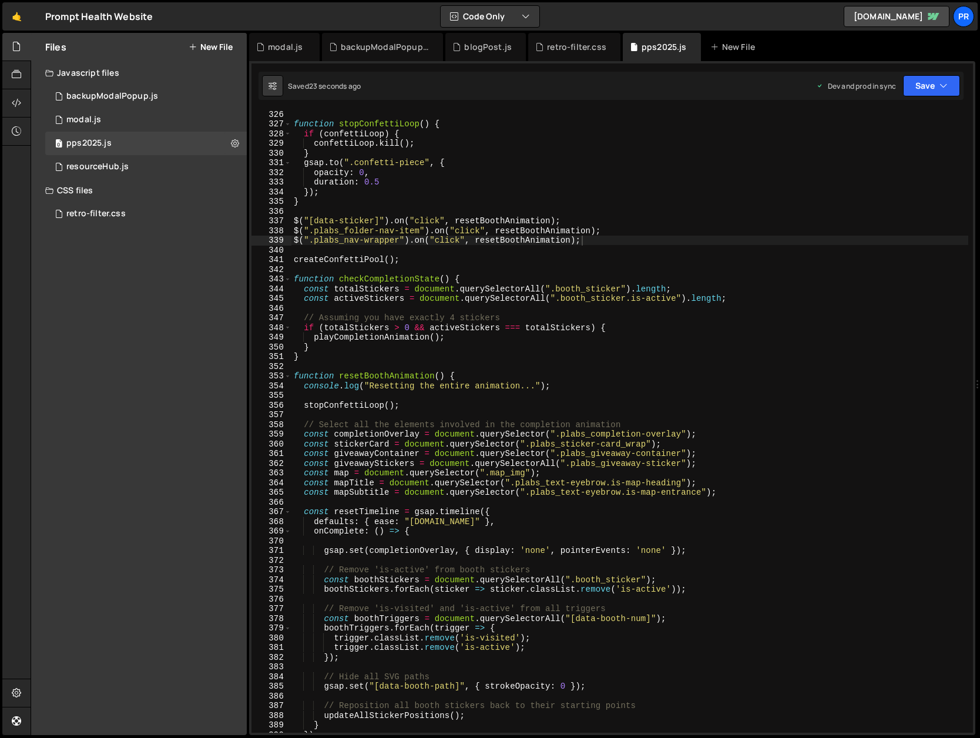
click at [580, 218] on div "function stopConfettiLoop ( ) { if ( confettiLoop ) { confettiLoop . kill ( ) ;…" at bounding box center [629, 429] width 677 height 641
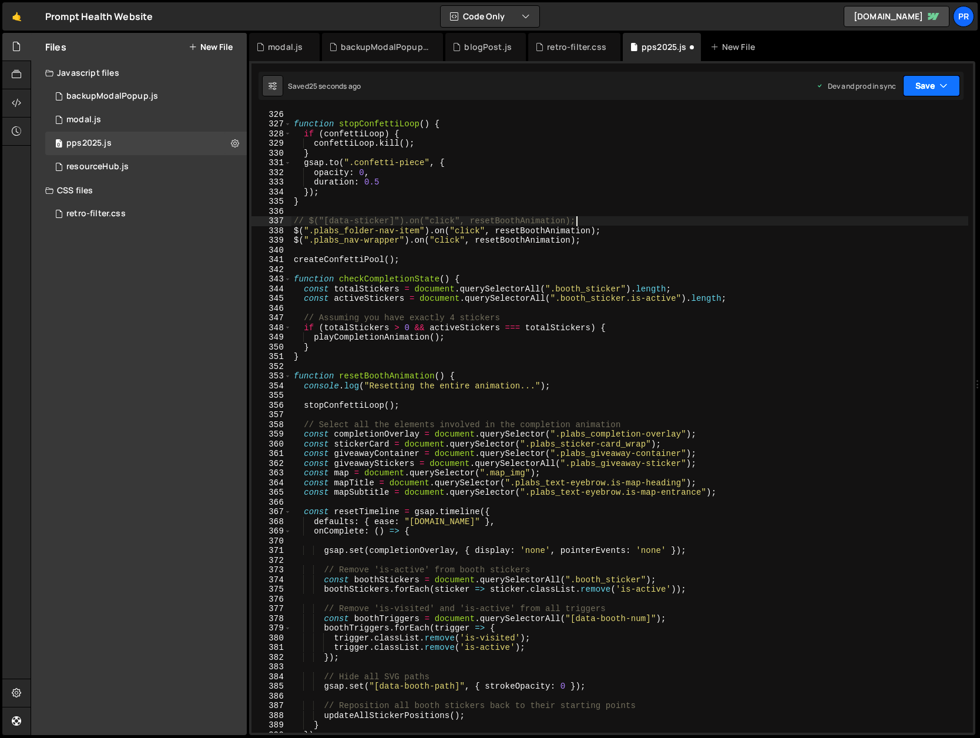
click at [921, 86] on button "Save" at bounding box center [931, 85] width 57 height 21
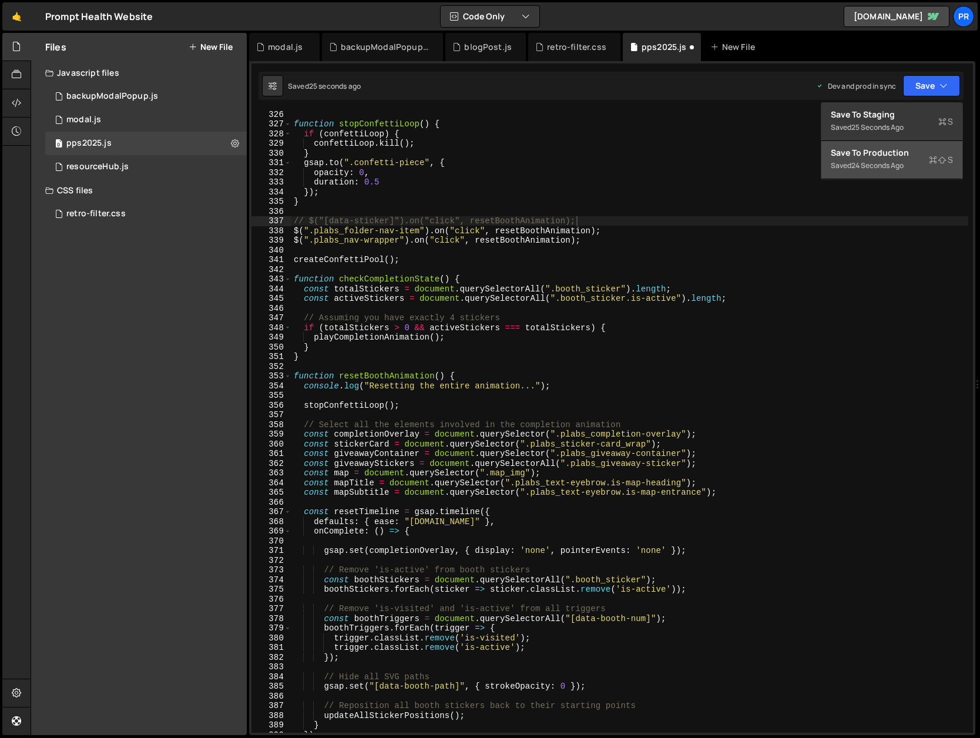
click at [887, 149] on div "Save to Production S" at bounding box center [891, 153] width 122 height 12
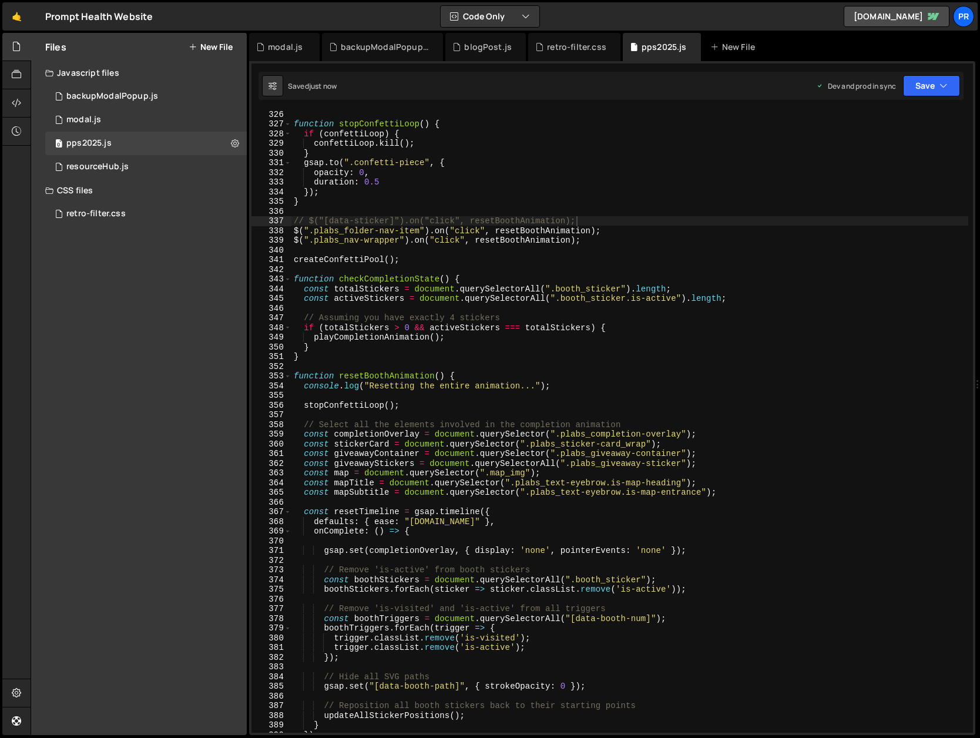
type textarea "function resetBoothAnimation() {"
click at [389, 375] on div "function stopConfettiLoop ( ) { if ( confettiLoop ) { confettiLoop . kill ( ) ;…" at bounding box center [629, 429] width 677 height 641
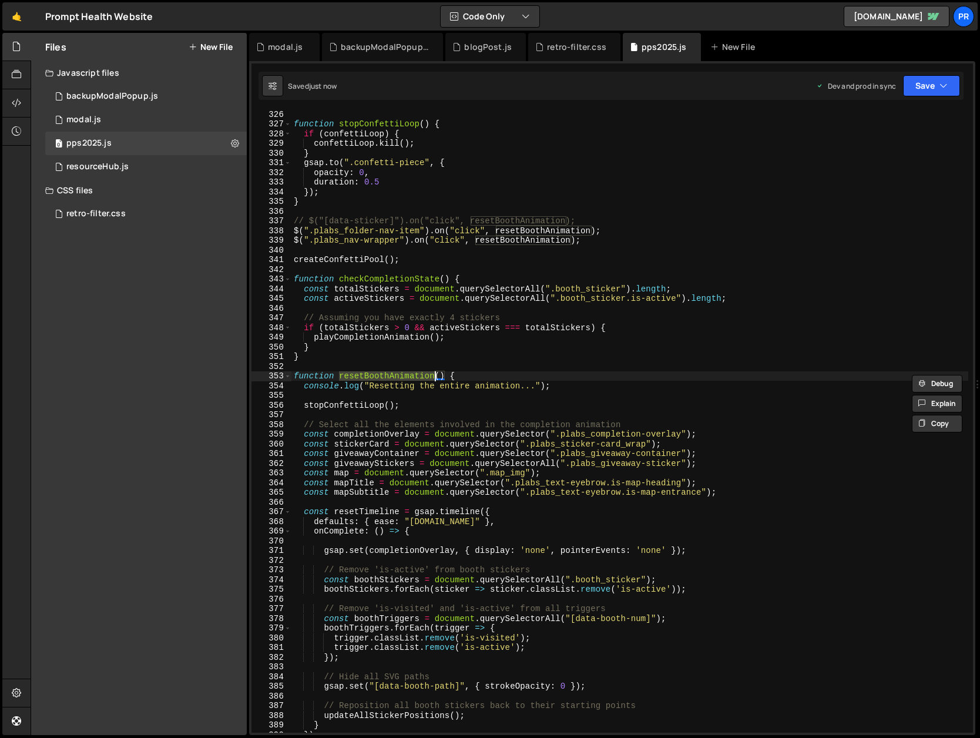
type input "resetBoothAnimation"
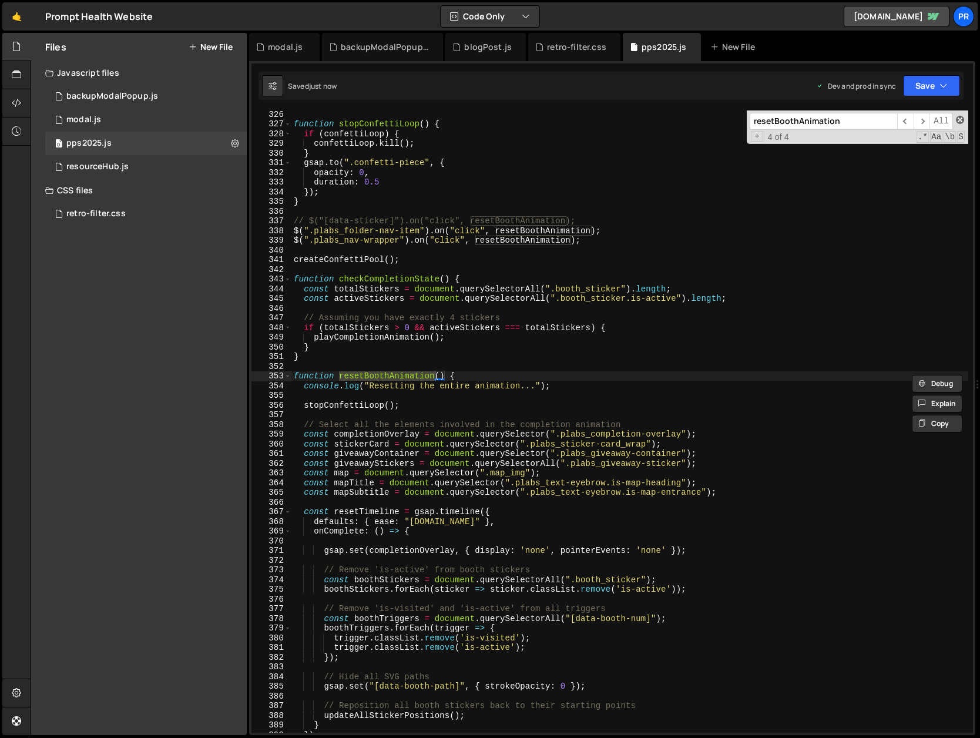
click at [957, 120] on span at bounding box center [960, 120] width 8 height 8
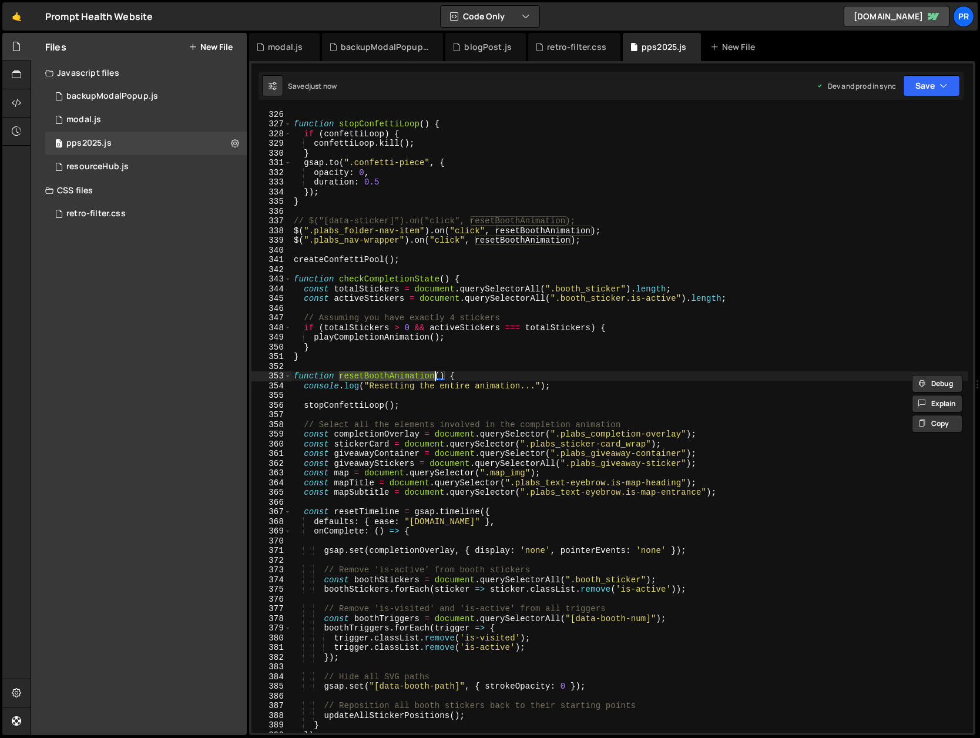
click at [539, 368] on div "function stopConfettiLoop ( ) { if ( confettiLoop ) { confettiLoop . kill ( ) ;…" at bounding box center [629, 429] width 677 height 641
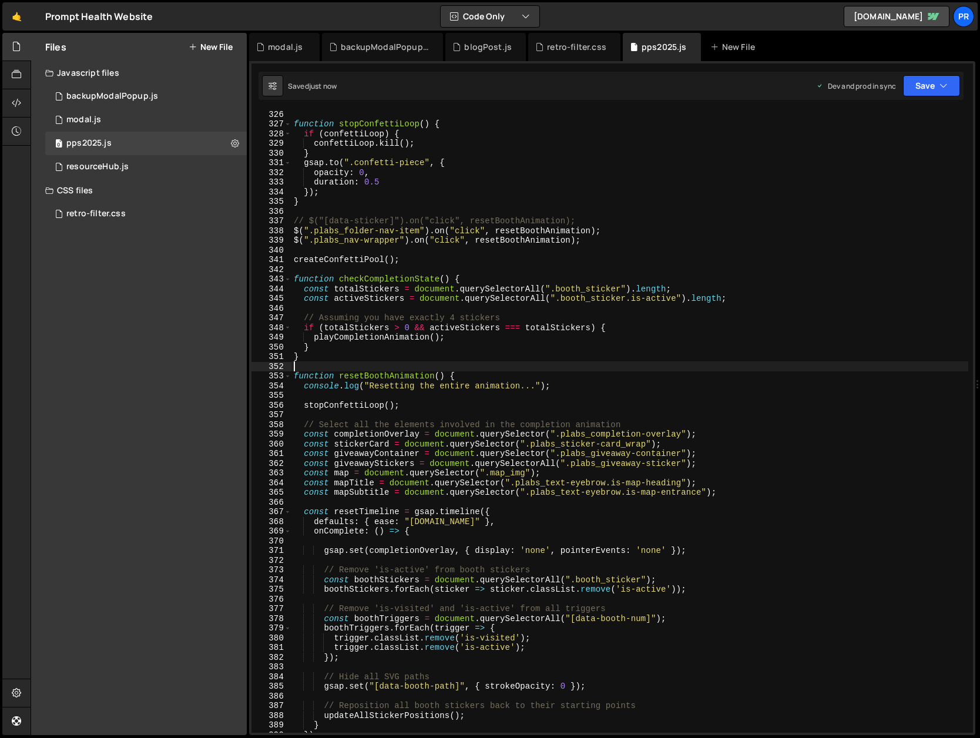
scroll to position [0, 0]
click at [474, 365] on div "function stopConfettiLoop ( ) { if ( confettiLoop ) { confettiLoop . kill ( ) ;…" at bounding box center [629, 429] width 677 height 641
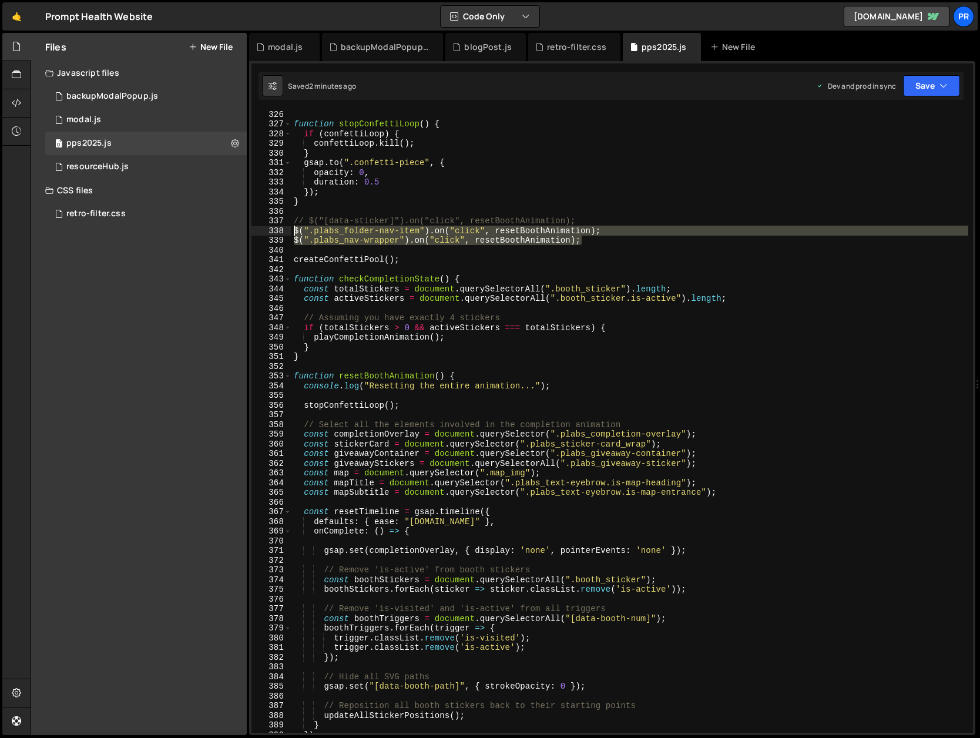
drag, startPoint x: 588, startPoint y: 244, endPoint x: 293, endPoint y: 228, distance: 295.8
click at [293, 228] on div "function stopConfettiLoop ( ) { if ( confettiLoop ) { confettiLoop . kill ( ) ;…" at bounding box center [629, 429] width 677 height 641
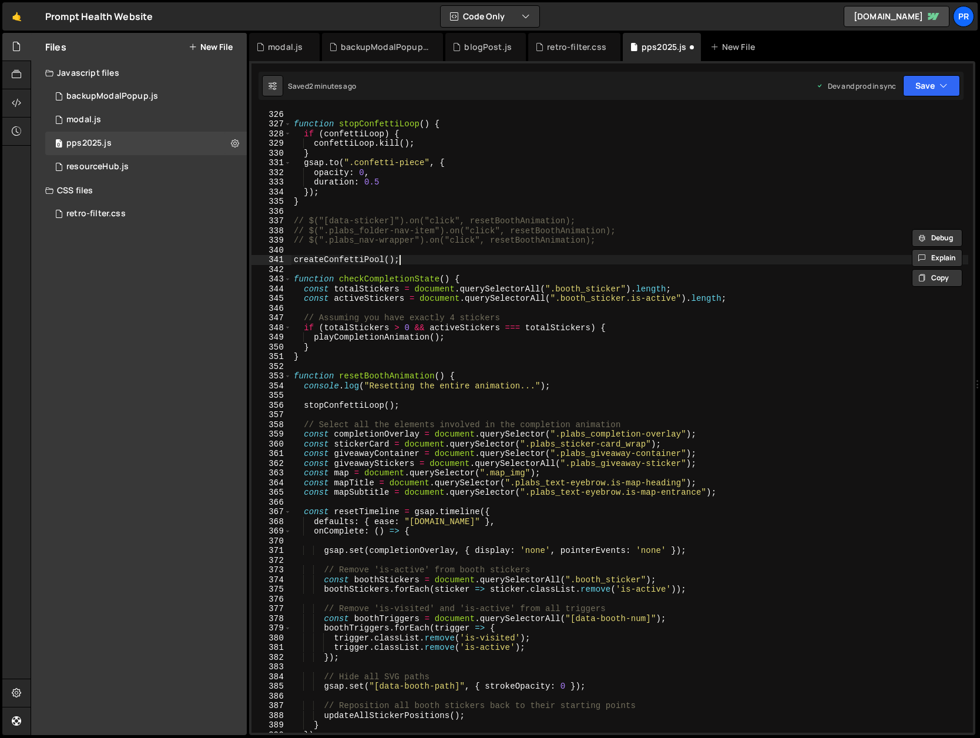
drag, startPoint x: 550, startPoint y: 259, endPoint x: 457, endPoint y: 325, distance: 114.6
click at [550, 259] on div "function stopConfettiLoop ( ) { if ( confettiLoop ) { confettiLoop . kill ( ) ;…" at bounding box center [629, 429] width 677 height 641
click at [912, 95] on button "Save" at bounding box center [931, 85] width 57 height 21
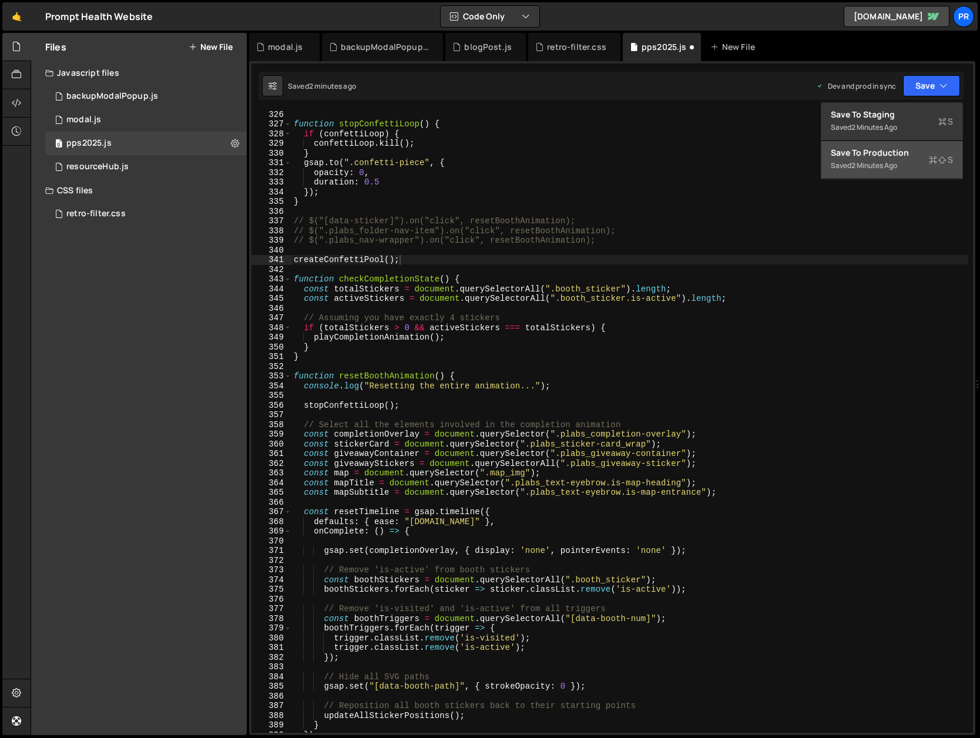
click at [900, 152] on div "Save to Production S" at bounding box center [891, 153] width 122 height 12
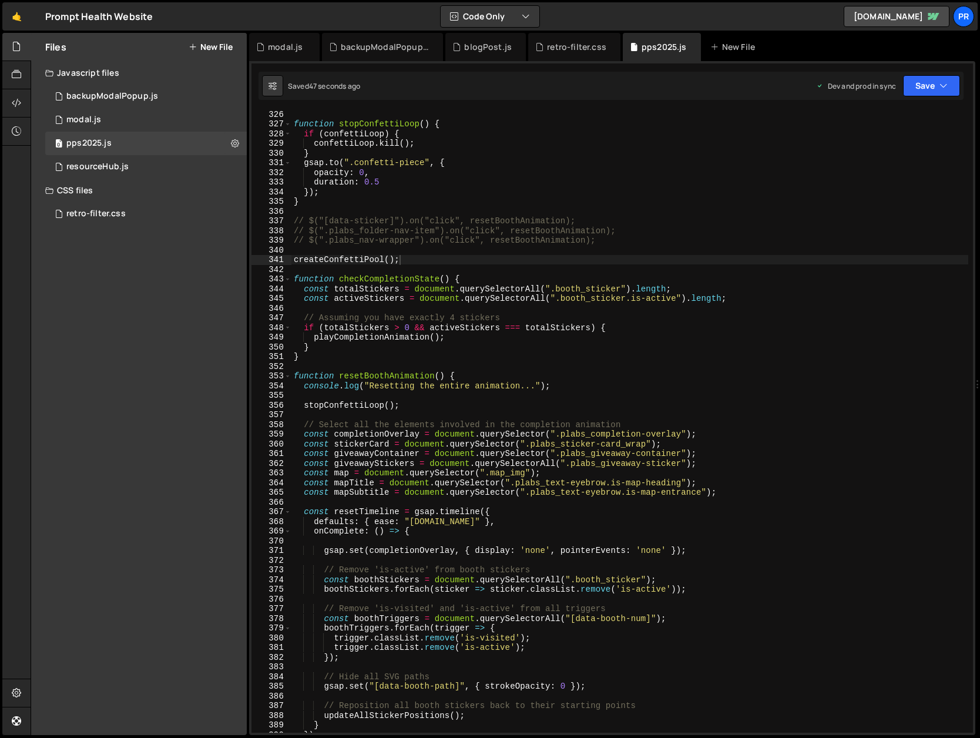
type textarea "// $(".plabs_folder-nav-item").on("click", resetBoothAnimation);"
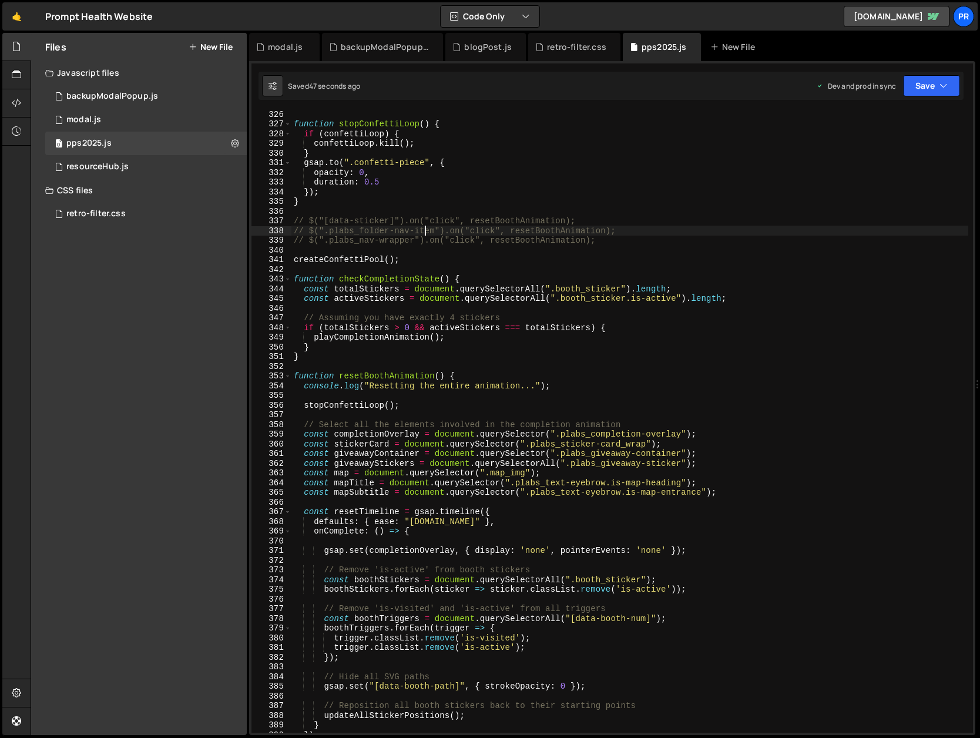
click at [425, 233] on div "function stopConfettiLoop ( ) { if ( confettiLoop ) { confettiLoop . kill ( ) ;…" at bounding box center [629, 429] width 677 height 641
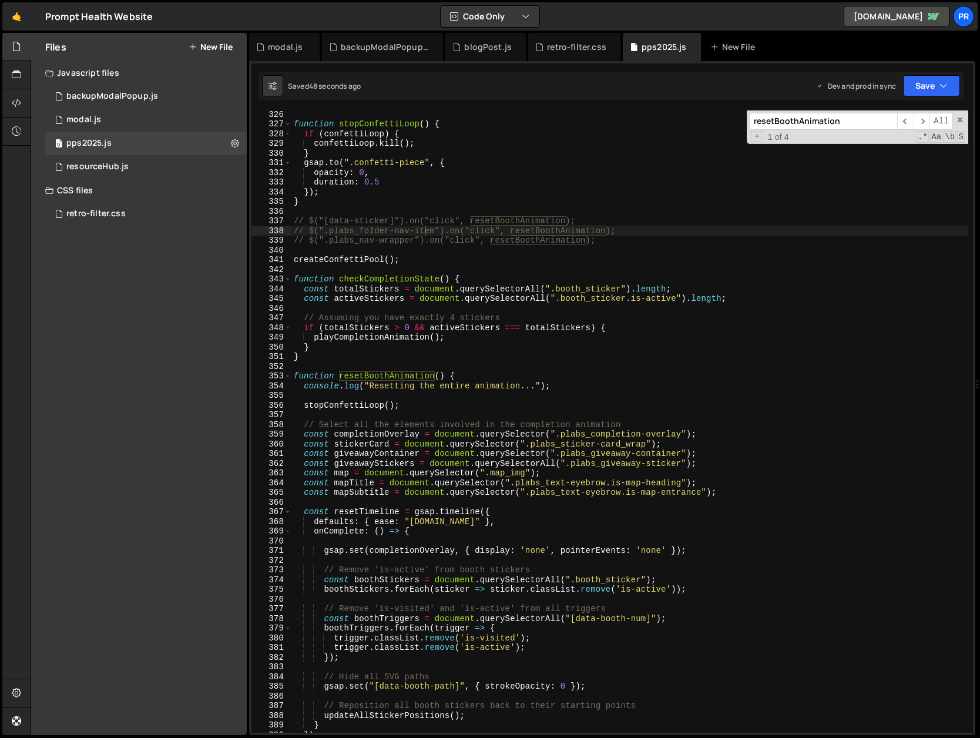
paste input "data-bg-vid-test"
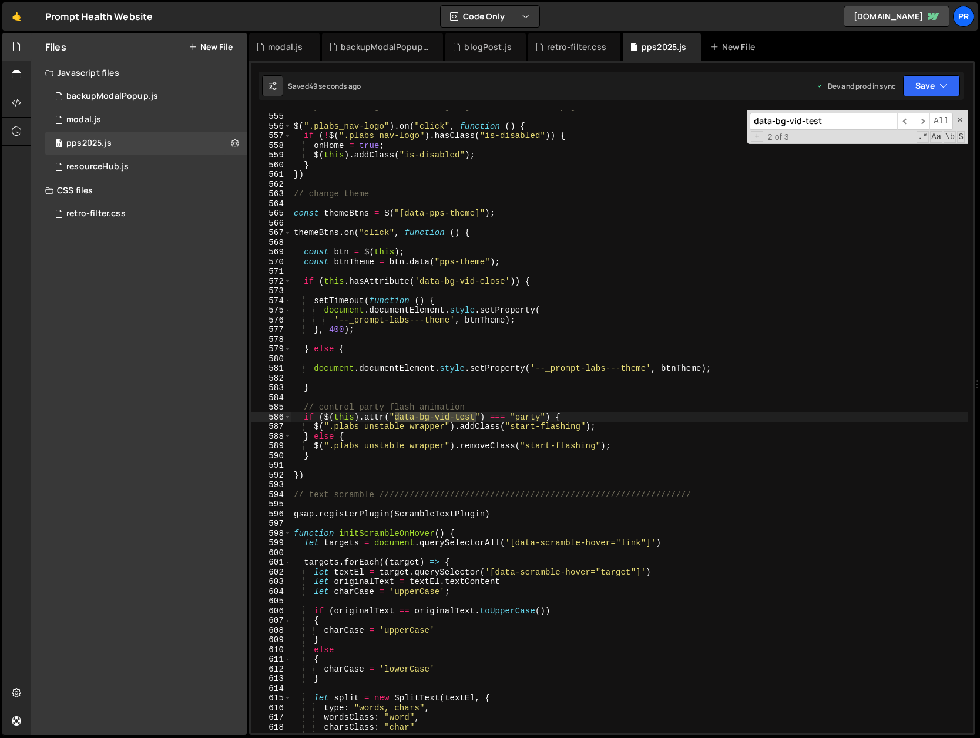
scroll to position [5367, 0]
type input "data-bg-vid-test"
click at [904, 123] on span "​" at bounding box center [905, 121] width 16 height 17
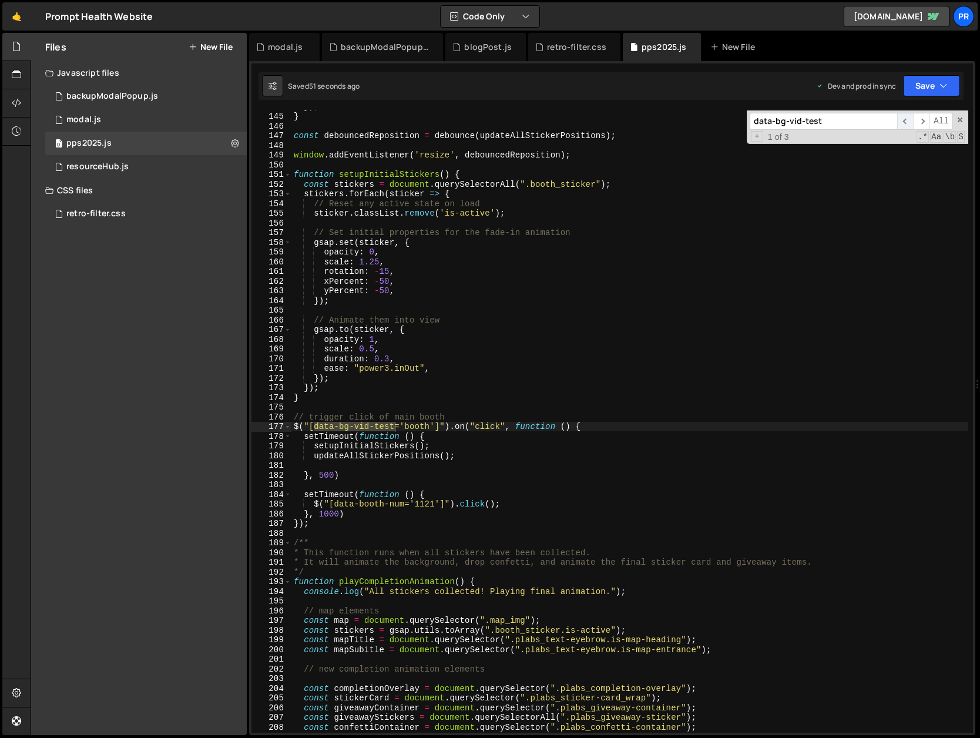
scroll to position [1394, 0]
click at [958, 119] on span at bounding box center [960, 120] width 8 height 8
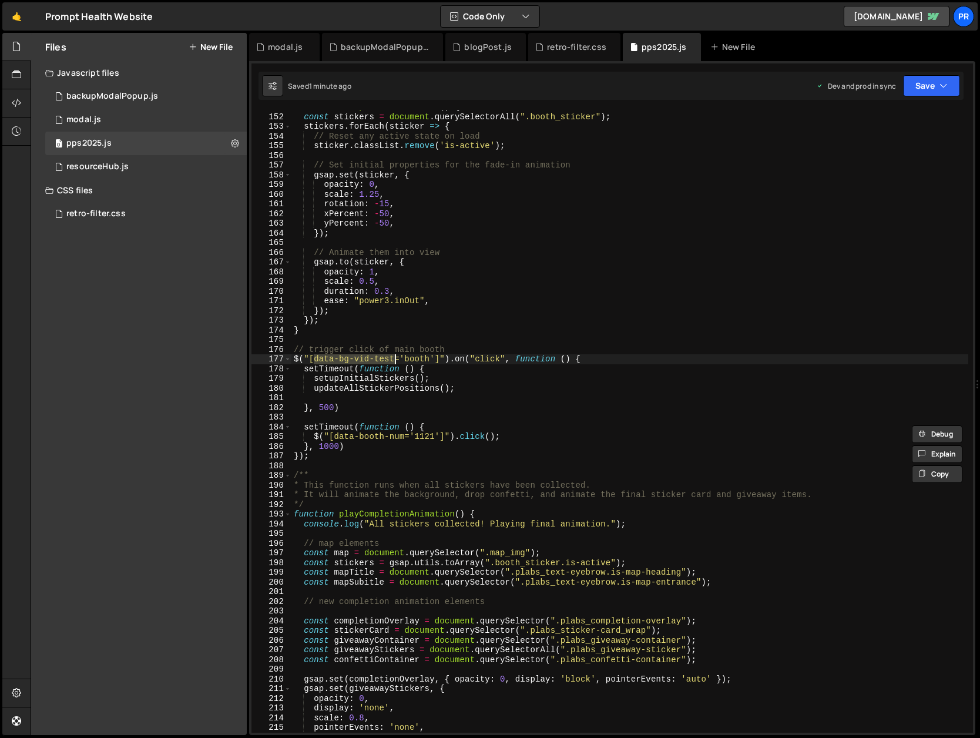
scroll to position [1462, 0]
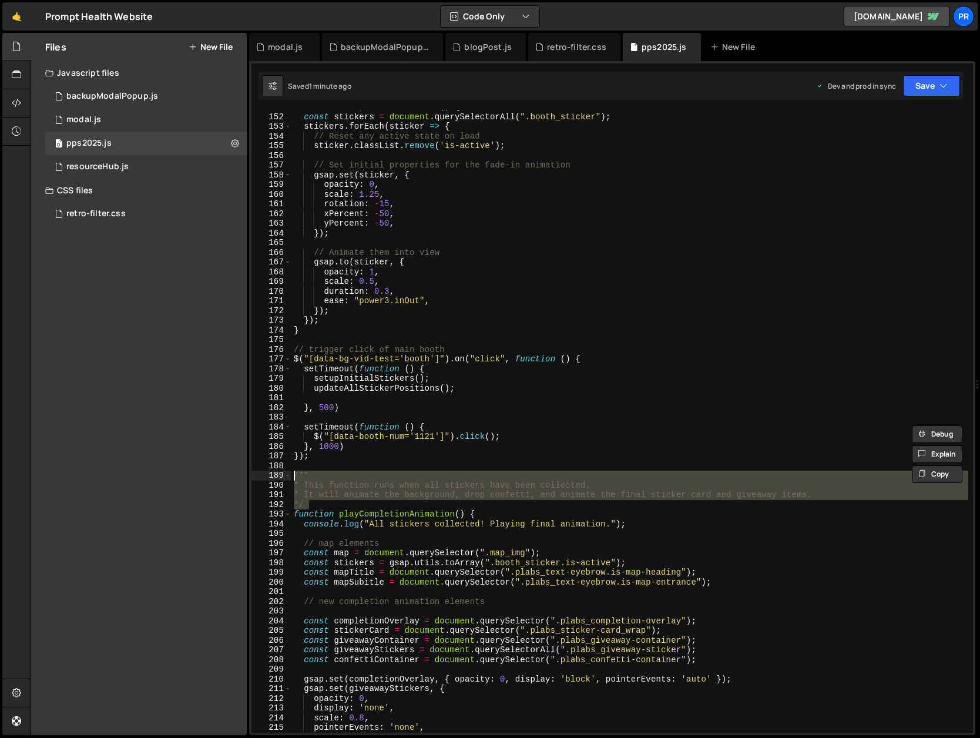
drag, startPoint x: 302, startPoint y: 496, endPoint x: 271, endPoint y: 475, distance: 37.6
click at [271, 475] on div "$("[data-bg-vid-test='booth']").on("click", function () { 151 152 153 154 155 1…" at bounding box center [611, 421] width 721 height 622
type textarea "/** * This function runs when all stickers have been collected."
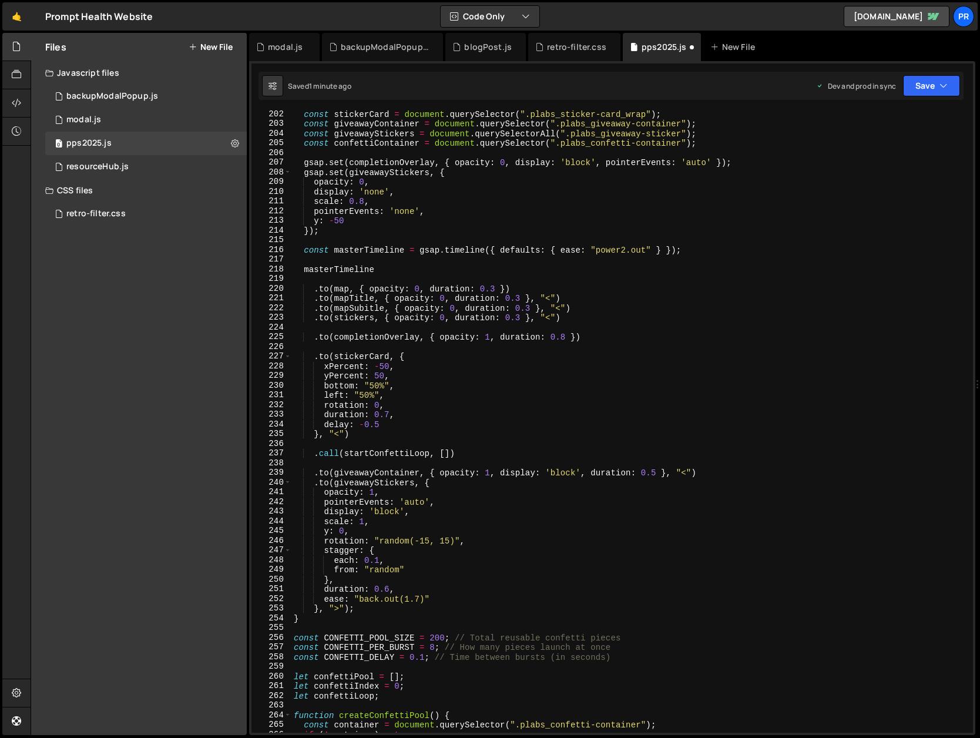
scroll to position [2295, 0]
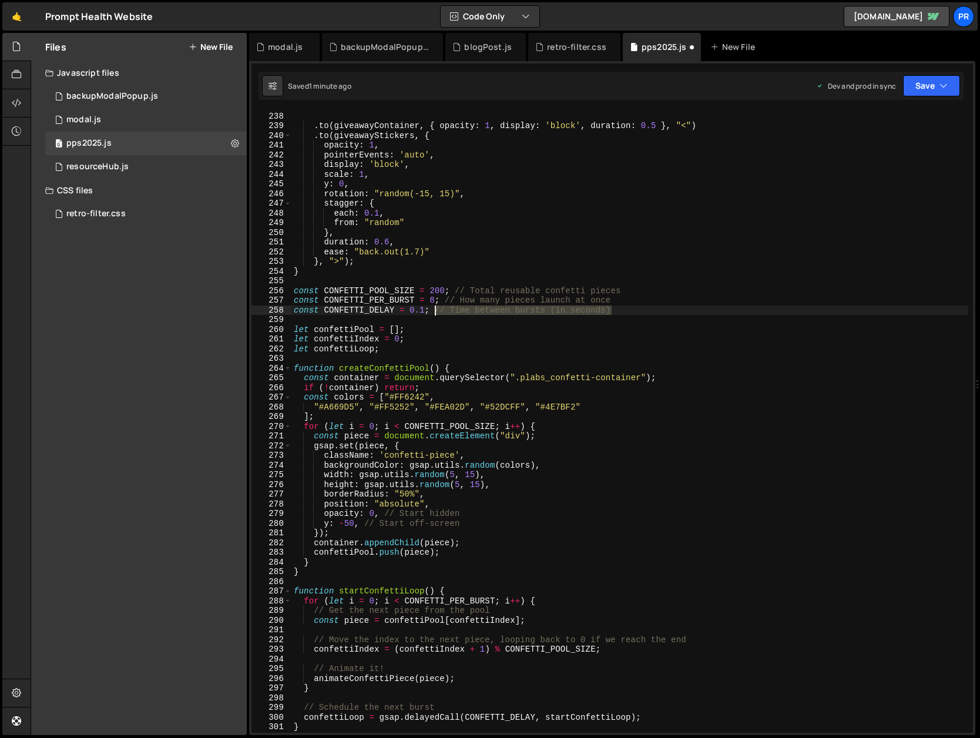
drag, startPoint x: 625, startPoint y: 310, endPoint x: 437, endPoint y: 312, distance: 188.0
click at [437, 312] on div ". call ( startConfettiLoop , [ ]) . to ( giveawayContainer , { opacity : 1 , di…" at bounding box center [629, 422] width 677 height 641
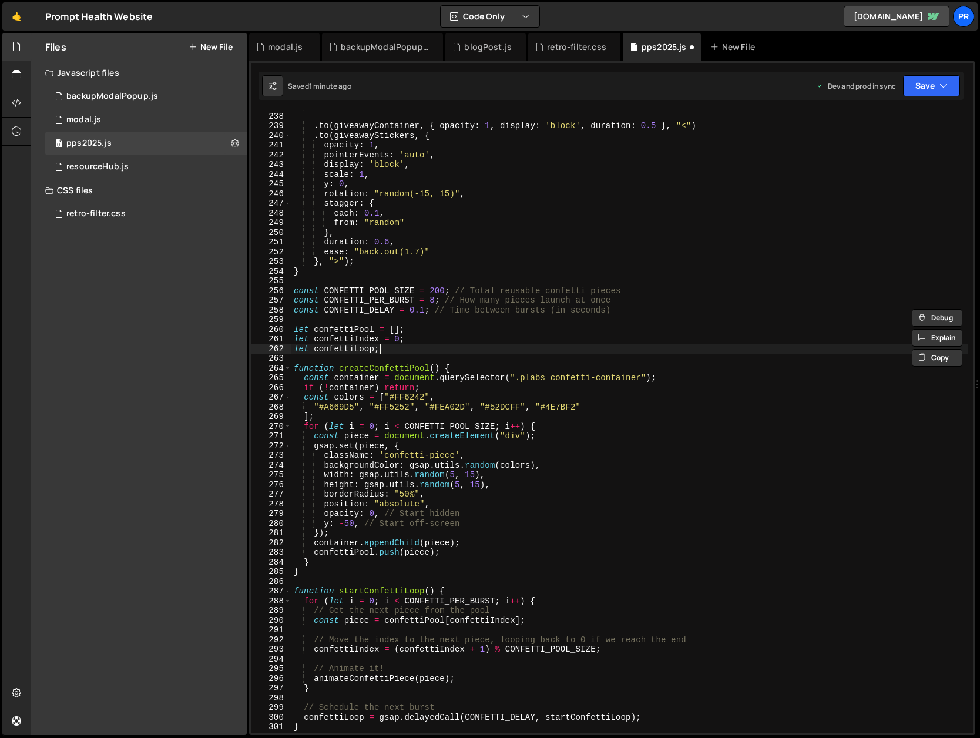
click at [412, 348] on div ". call ( startConfettiLoop , [ ]) . to ( giveawayContainer , { opacity : 1 , di…" at bounding box center [629, 422] width 677 height 641
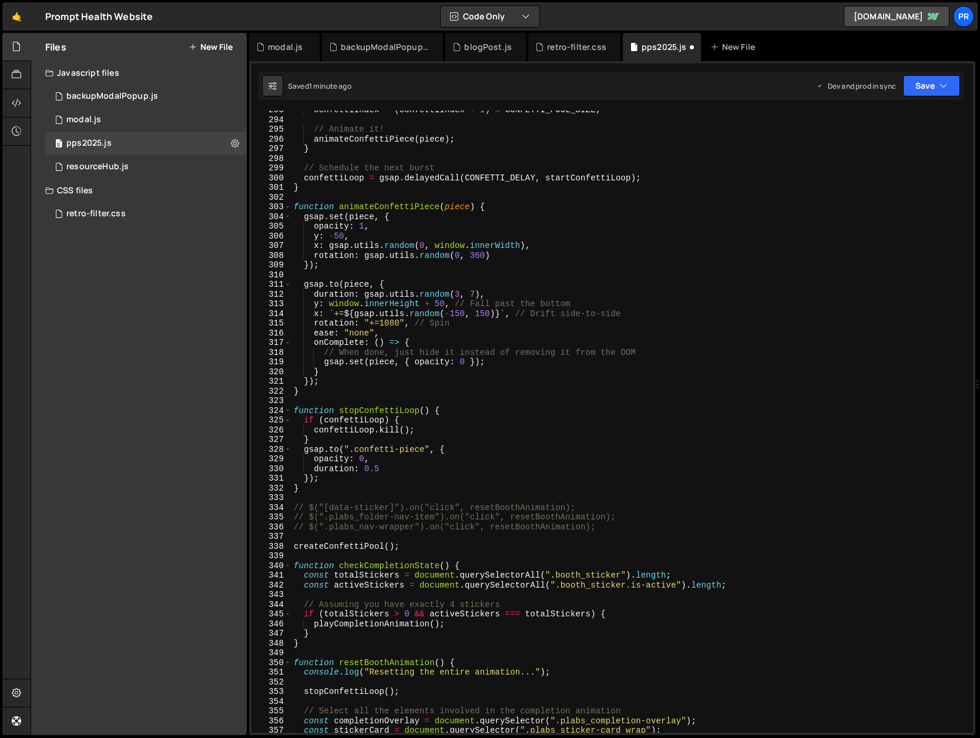
scroll to position [3011, 0]
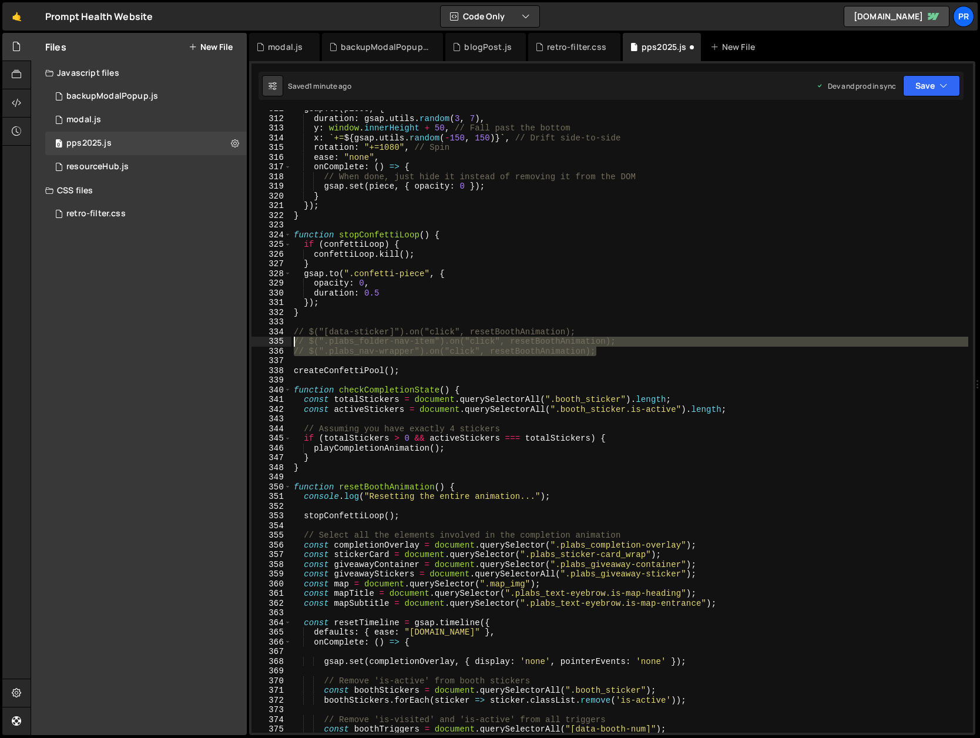
drag, startPoint x: 604, startPoint y: 354, endPoint x: 292, endPoint y: 339, distance: 312.2
click at [292, 339] on div "gsap . to ( piece , { duration : gsap . utils . random ( 3 , 7 ) , y : window .…" at bounding box center [629, 424] width 677 height 641
click at [521, 341] on div "gsap . to ( piece , { duration : gsap . utils . random ( 3 , 7 ) , y : window .…" at bounding box center [629, 421] width 677 height 622
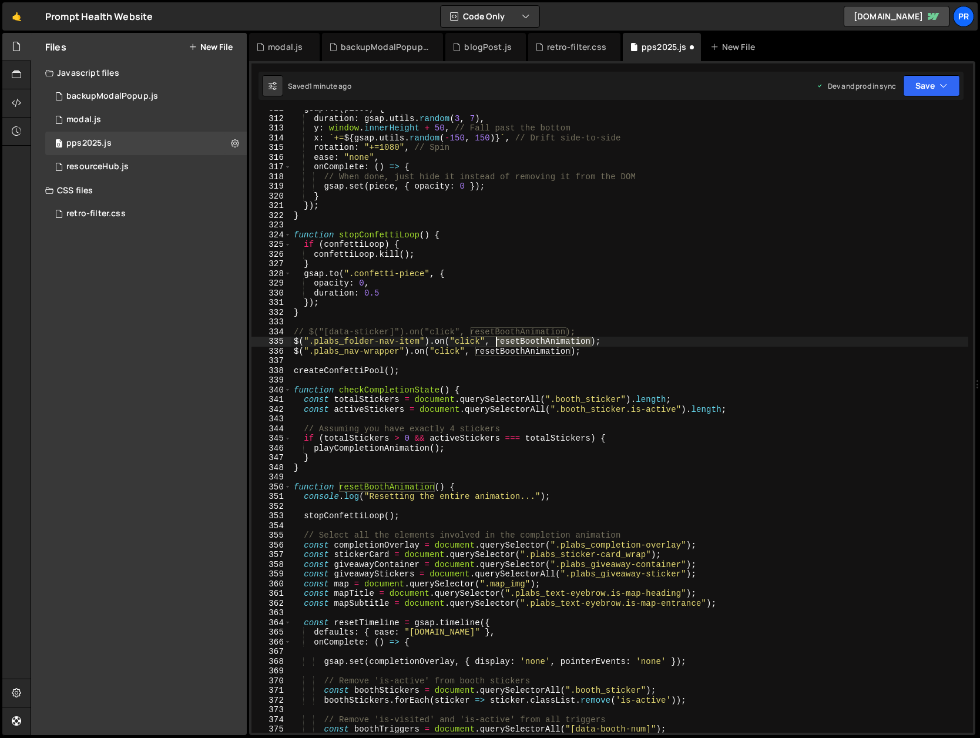
click at [521, 341] on div "gsap . to ( piece , { duration : gsap . utils . random ( 3 , 7 ) , y : window .…" at bounding box center [629, 424] width 677 height 641
type textarea "$(".plabs_folder-nav-item").on("click", function(){);"
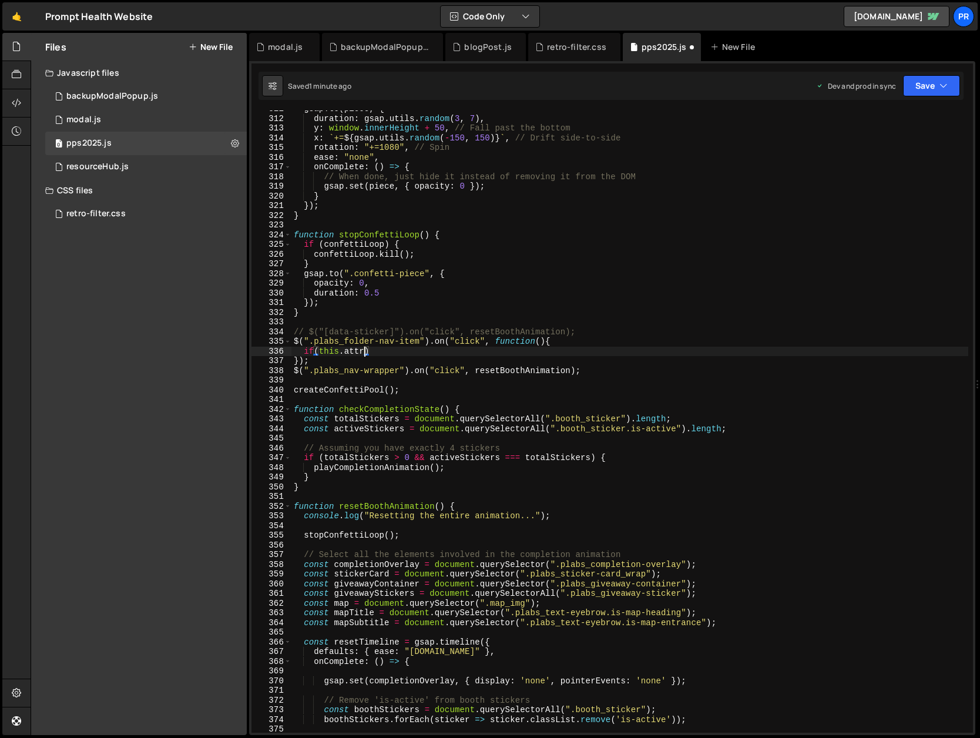
scroll to position [0, 5]
paste textarea "data-bg-vid-test""
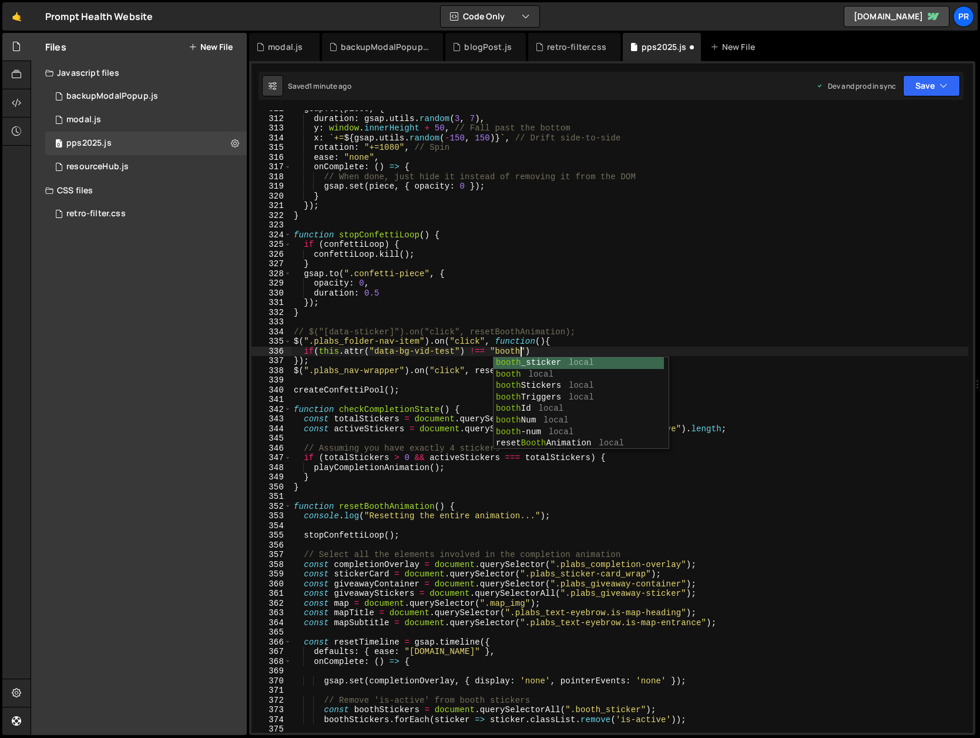
scroll to position [0, 15]
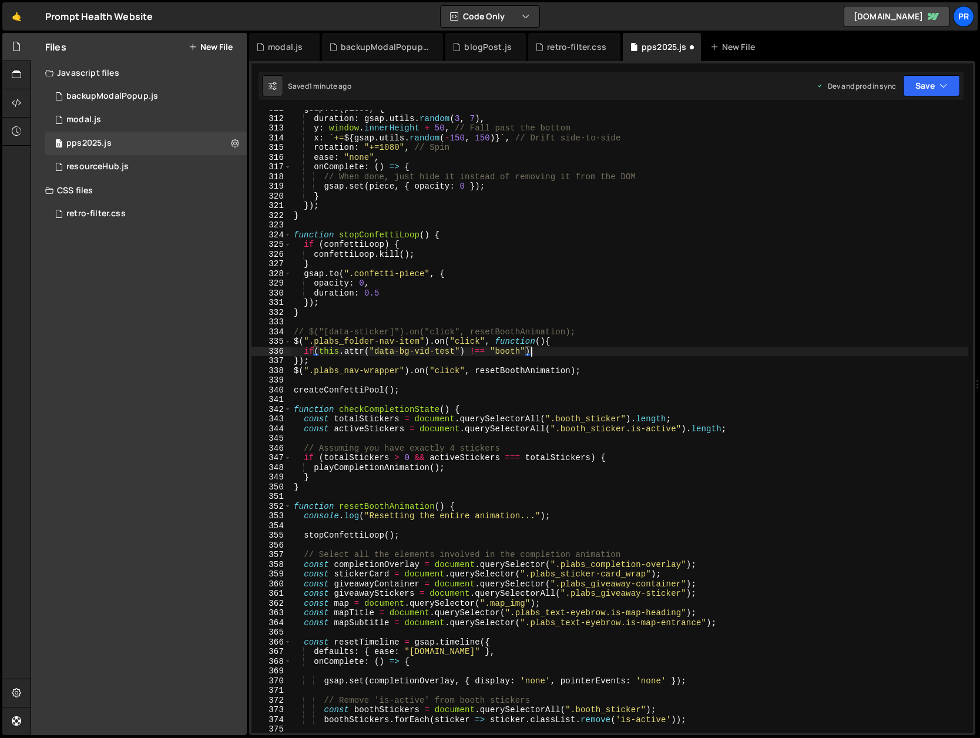
type textarea "if(this.attr("data-bg-vid-test") !== "booth"){"
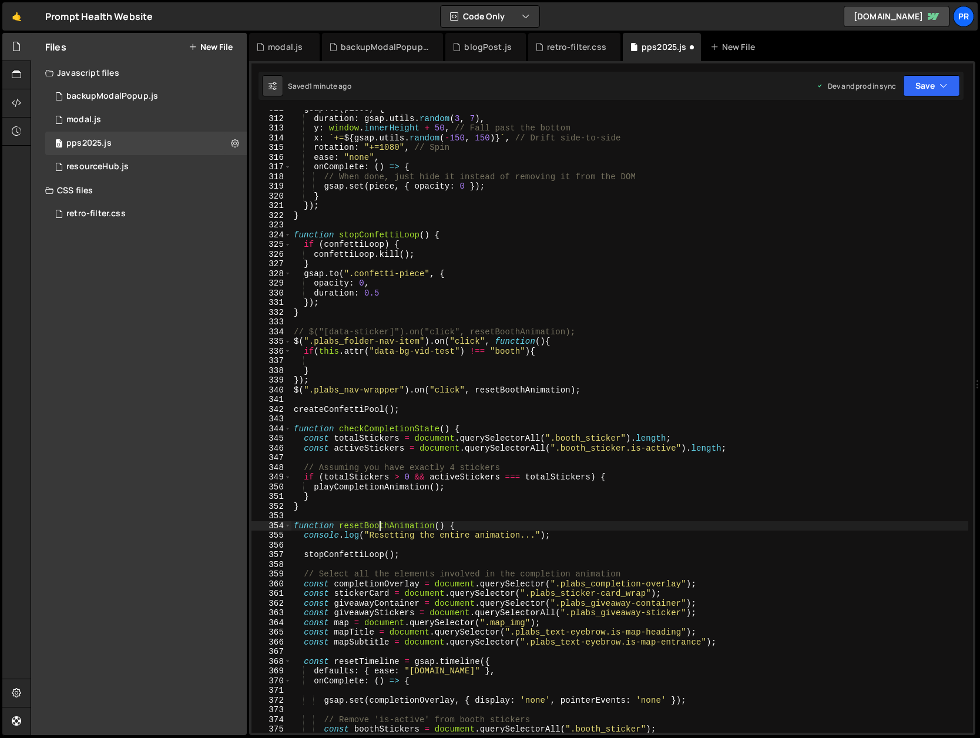
click at [382, 524] on div "gsap . to ( piece , { duration : gsap . utils . random ( 3 , 7 ) , y : window .…" at bounding box center [629, 424] width 677 height 641
type textarea "function resetBoothAnimation() {"
click at [382, 524] on div "gsap . to ( piece , { duration : gsap . utils . random ( 3 , 7 ) , y : window .…" at bounding box center [629, 424] width 677 height 641
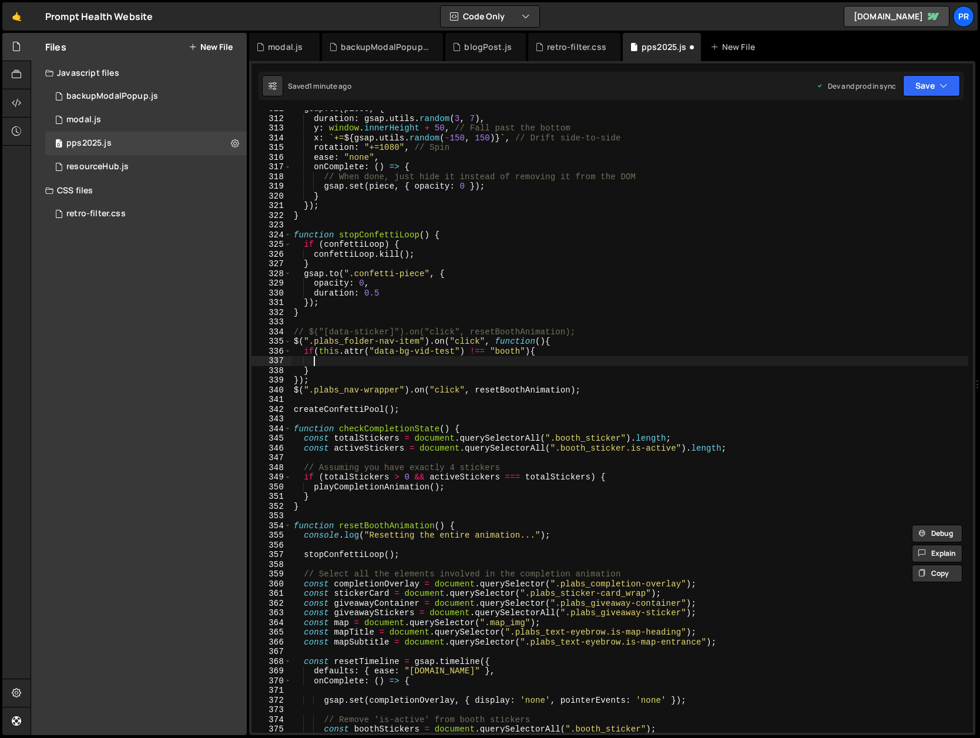
click at [326, 360] on div "gsap . to ( piece , { duration : gsap . utils . random ( 3 , 7 ) , y : window .…" at bounding box center [629, 424] width 677 height 641
paste textarea "resetBoothAnimation"
click at [608, 376] on div "gsap . to ( piece , { duration : gsap . utils . random ( 3 , 7 ) , y : window .…" at bounding box center [629, 424] width 677 height 641
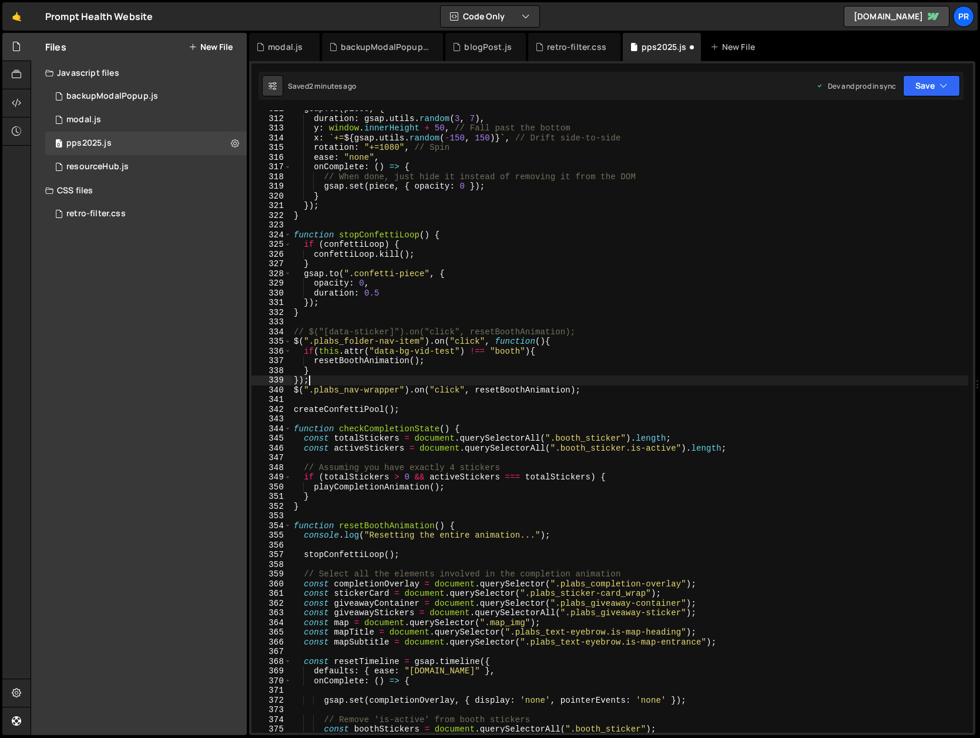
click at [325, 370] on div "gsap . to ( piece , { duration : gsap . utils . random ( 3 , 7 ) , y : window .…" at bounding box center [629, 424] width 677 height 641
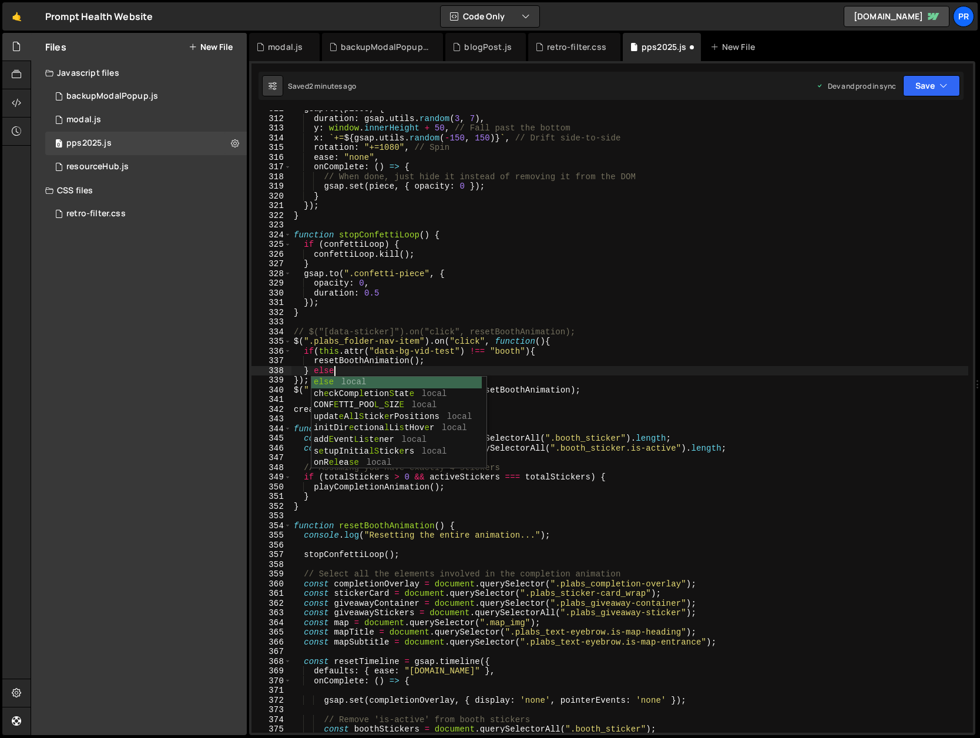
type textarea "} else {"
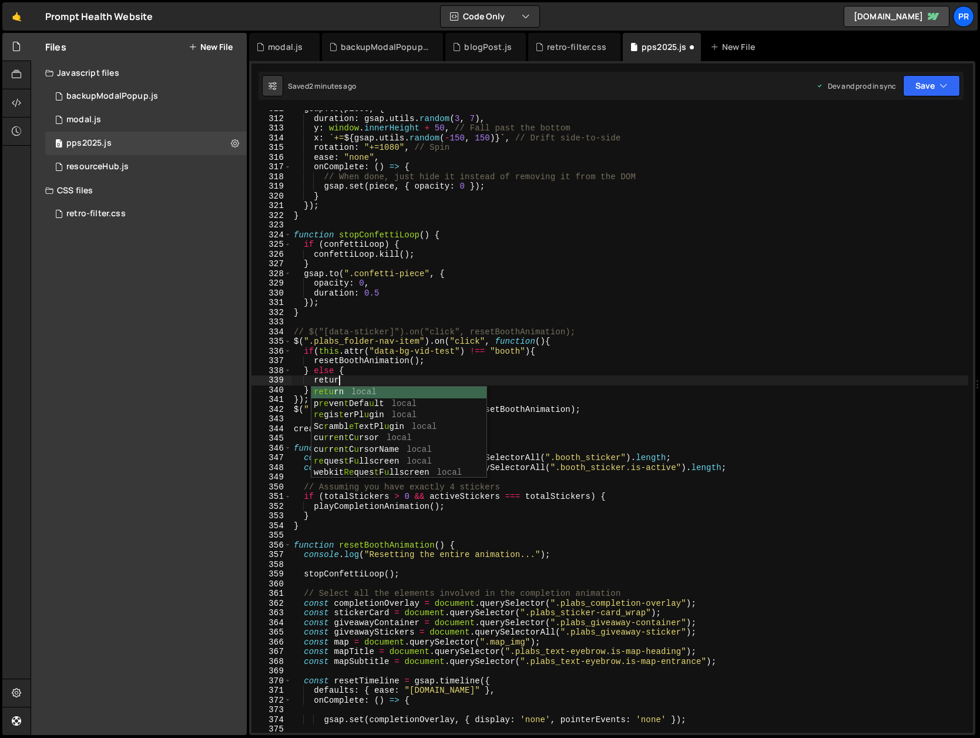
scroll to position [0, 3]
click at [445, 341] on div "gsap . to ( piece , { duration : gsap . utils . random ( 3 , 7 ) , y : window .…" at bounding box center [629, 424] width 677 height 641
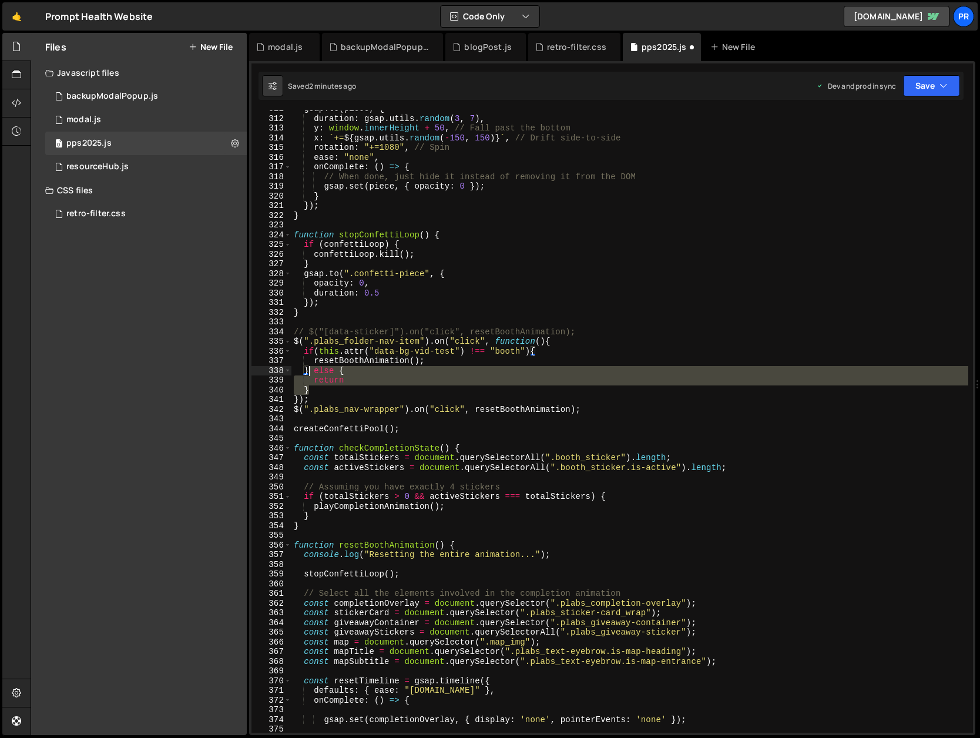
drag, startPoint x: 314, startPoint y: 390, endPoint x: 311, endPoint y: 374, distance: 16.7
click at [311, 374] on div "gsap . to ( piece , { duration : gsap . utils . random ( 3 , 7 ) , y : window .…" at bounding box center [629, 424] width 677 height 641
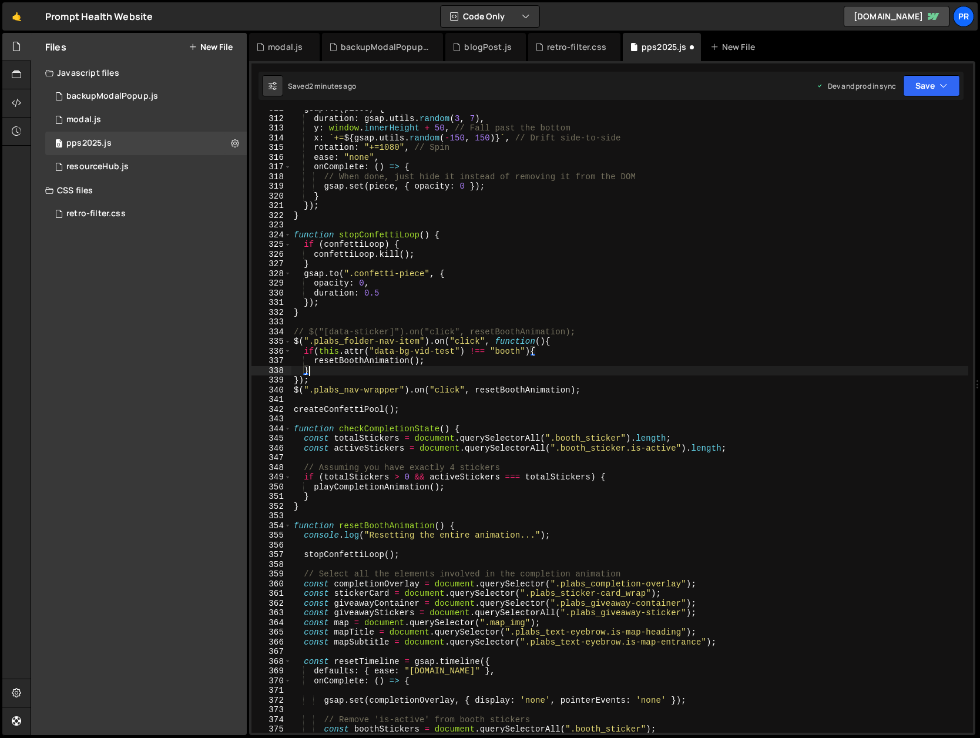
scroll to position [0, 1]
drag, startPoint x: 489, startPoint y: 350, endPoint x: 495, endPoint y: 349, distance: 6.5
click at [489, 350] on div "gsap . to ( piece , { duration : gsap . utils . random ( 3 , 7 ) , y : window .…" at bounding box center [629, 424] width 677 height 641
click at [337, 381] on div "gsap . to ( piece , { duration : gsap . utils . random ( 3 , 7 ) , y : window .…" at bounding box center [629, 424] width 677 height 641
type textarea "});"
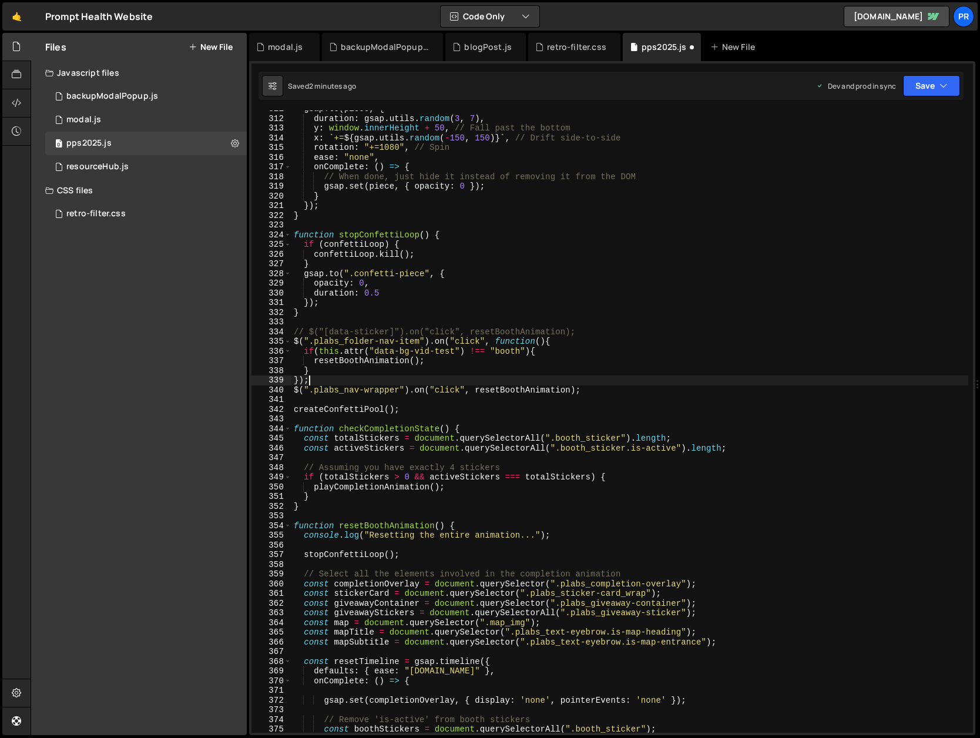
scroll to position [0, 0]
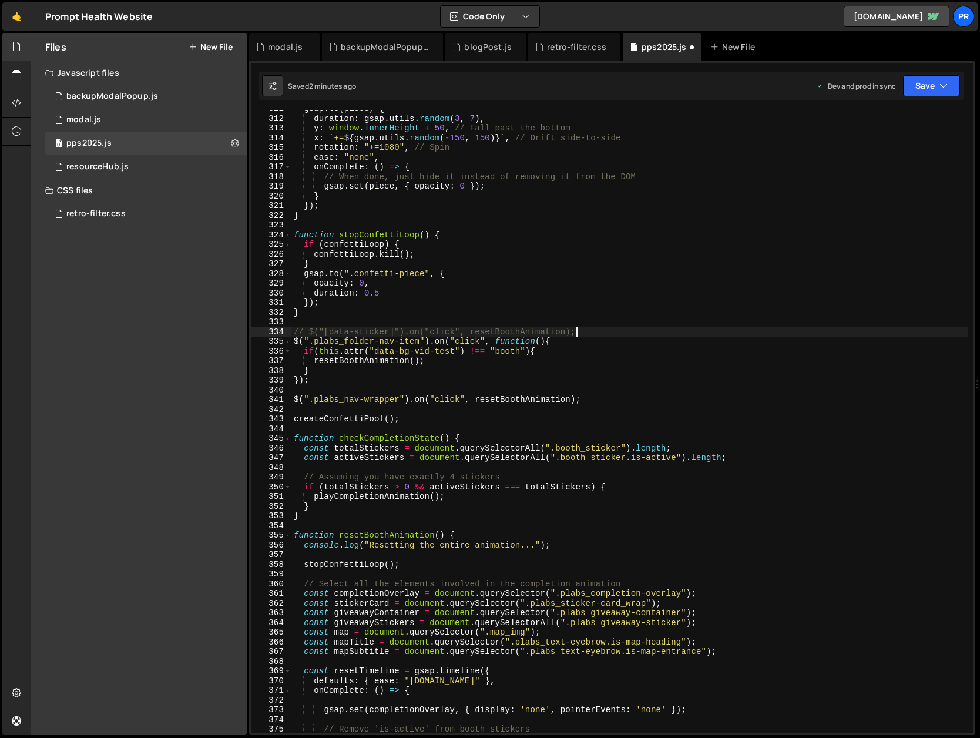
click at [591, 330] on div "gsap . to ( piece , { duration : gsap . utils . random ( 3 , 7 ) , y : window .…" at bounding box center [629, 424] width 677 height 641
type textarea "// $("[data-sticker]").on("click", resetBoothAnimation);"
drag, startPoint x: 591, startPoint y: 330, endPoint x: 281, endPoint y: 335, distance: 309.6
click at [281, 335] on div "// $("[data-sticker]").on("click", resetBoothAnimation); 311 312 313 314 315 31…" at bounding box center [611, 421] width 721 height 622
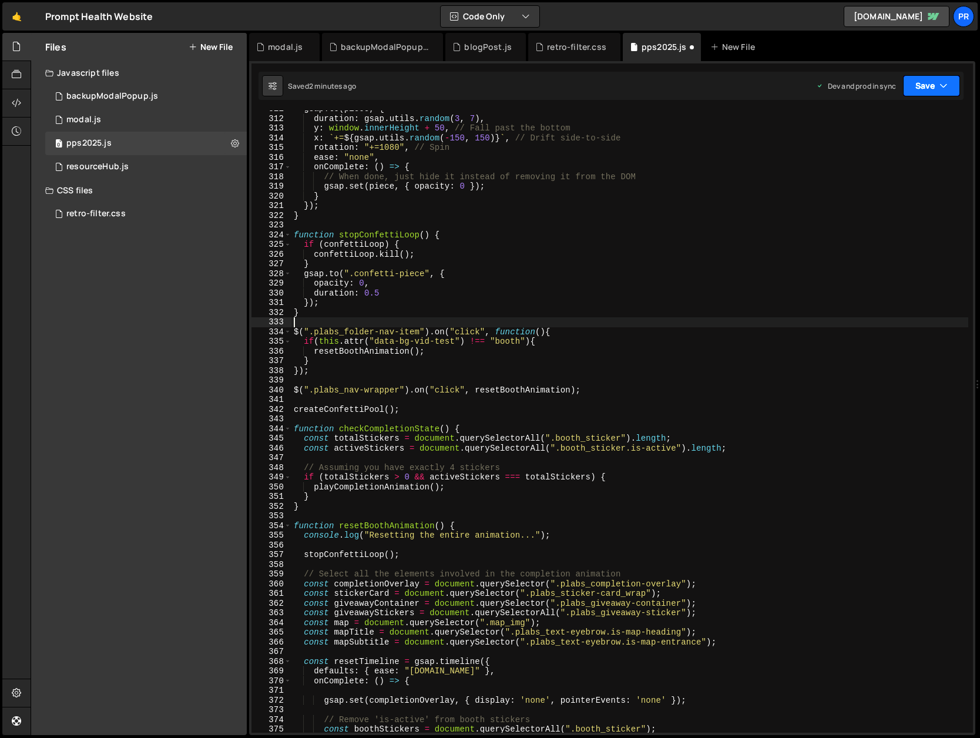
click at [936, 80] on button "Save" at bounding box center [931, 85] width 57 height 21
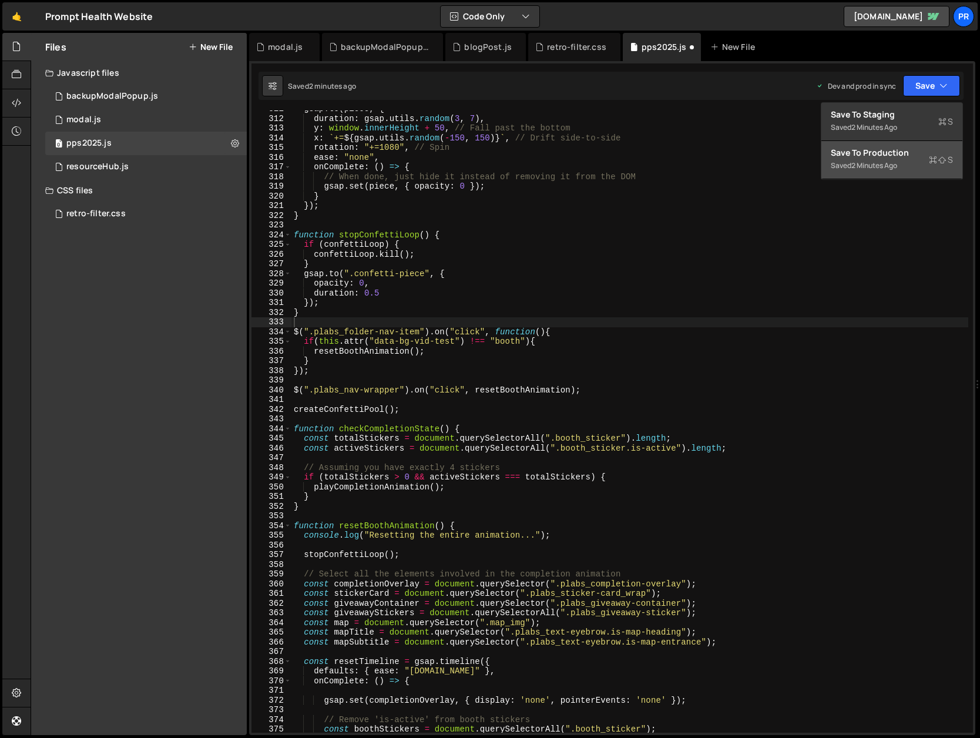
drag, startPoint x: 896, startPoint y: 153, endPoint x: 715, endPoint y: 224, distance: 194.0
click at [895, 153] on div "Save to Production S" at bounding box center [891, 153] width 122 height 12
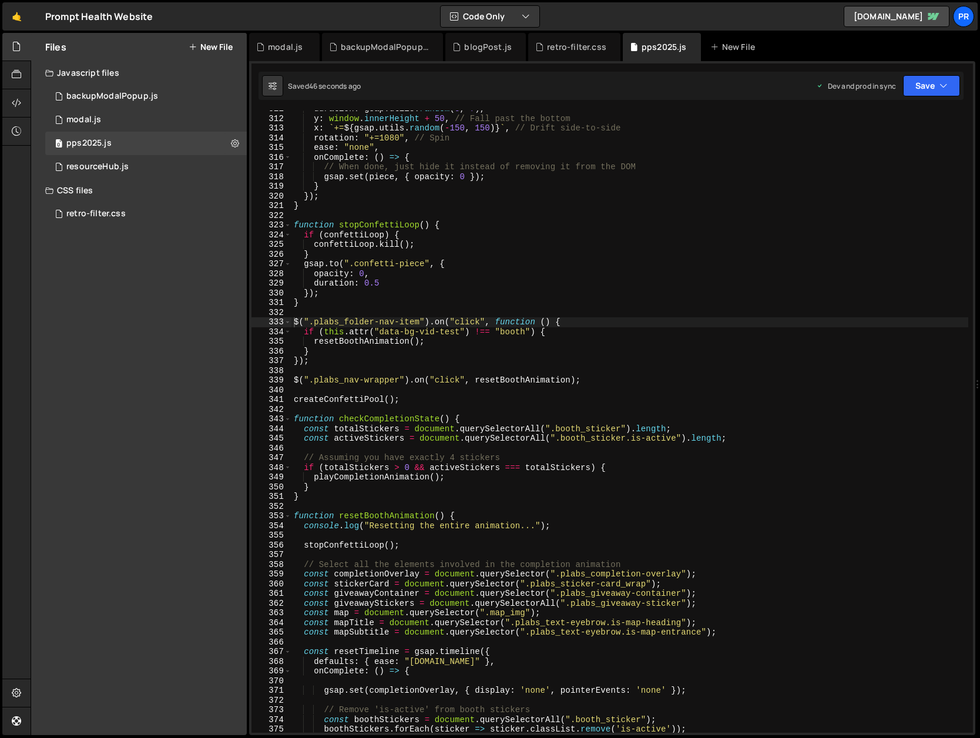
click at [331, 332] on div "duration : gsap . utils . random ( 3 , 7 ) , y : window . innerHeight + 50 , //…" at bounding box center [629, 424] width 677 height 641
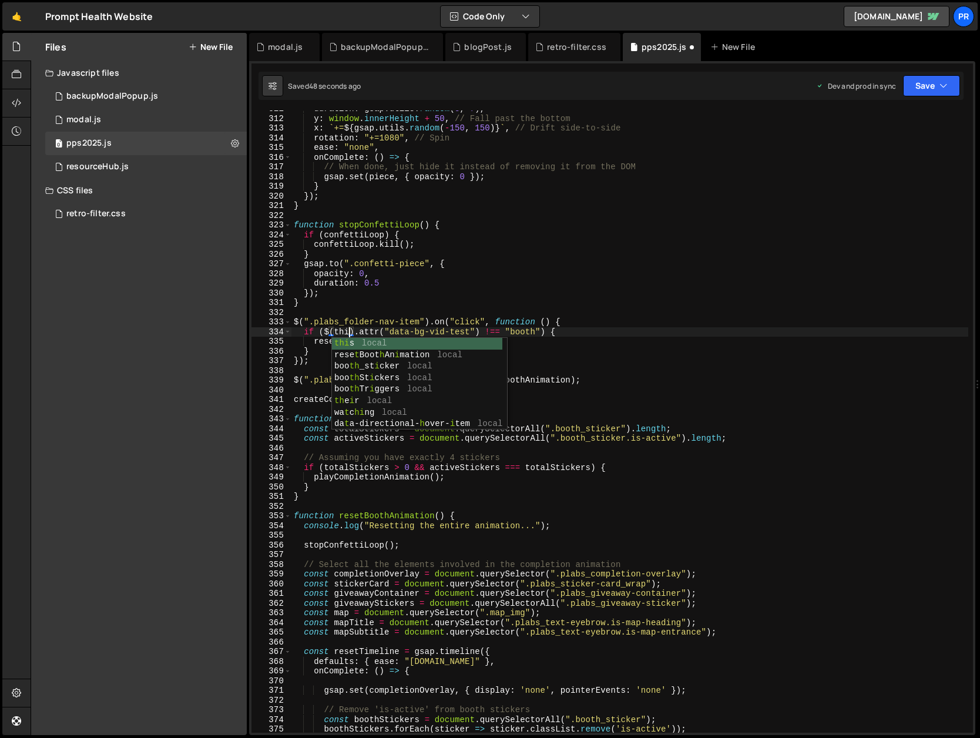
scroll to position [0, 4]
click at [608, 319] on div "duration : gsap . utils . random ( 3 , 7 ) , y : window . innerHeight + 50 , //…" at bounding box center [629, 424] width 677 height 641
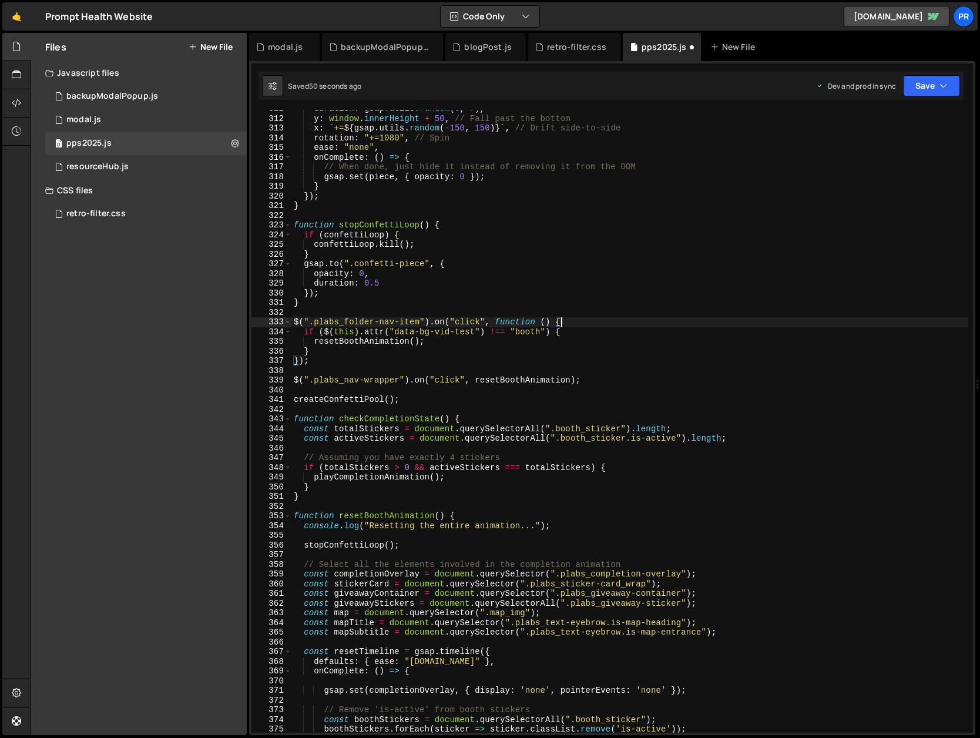
click at [614, 337] on div "duration : gsap . utils . random ( 3 , 7 ) , y : window . innerHeight + 50 , //…" at bounding box center [629, 424] width 677 height 641
click at [934, 88] on button "Save" at bounding box center [931, 85] width 57 height 21
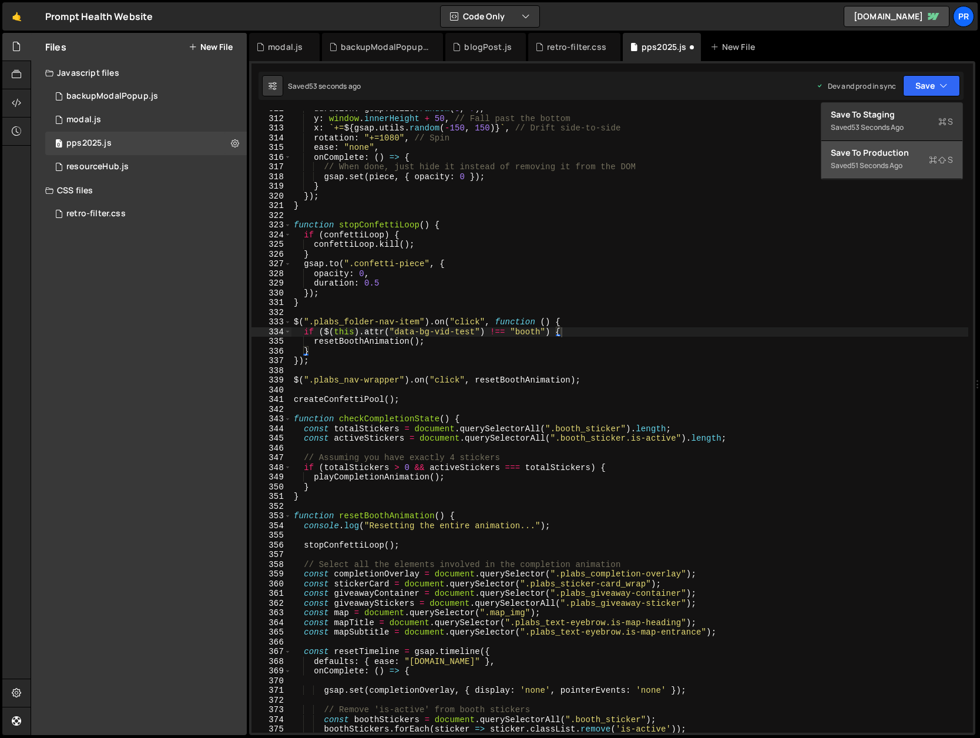
click at [910, 153] on div "Save to Production S" at bounding box center [891, 153] width 122 height 12
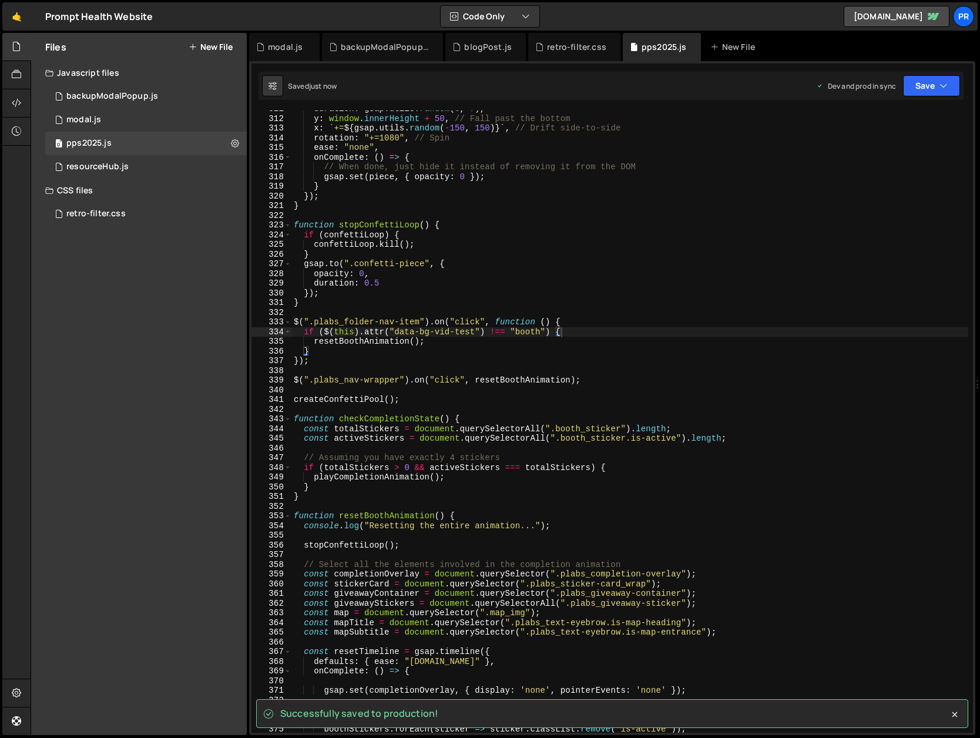
type textarea "resetBoothAnimation();"
click at [500, 344] on div "duration : gsap . utils . random ( 3 , 7 ) , y : window . innerHeight + 50 , //…" at bounding box center [629, 424] width 677 height 641
